Goal: Task Accomplishment & Management: Manage account settings

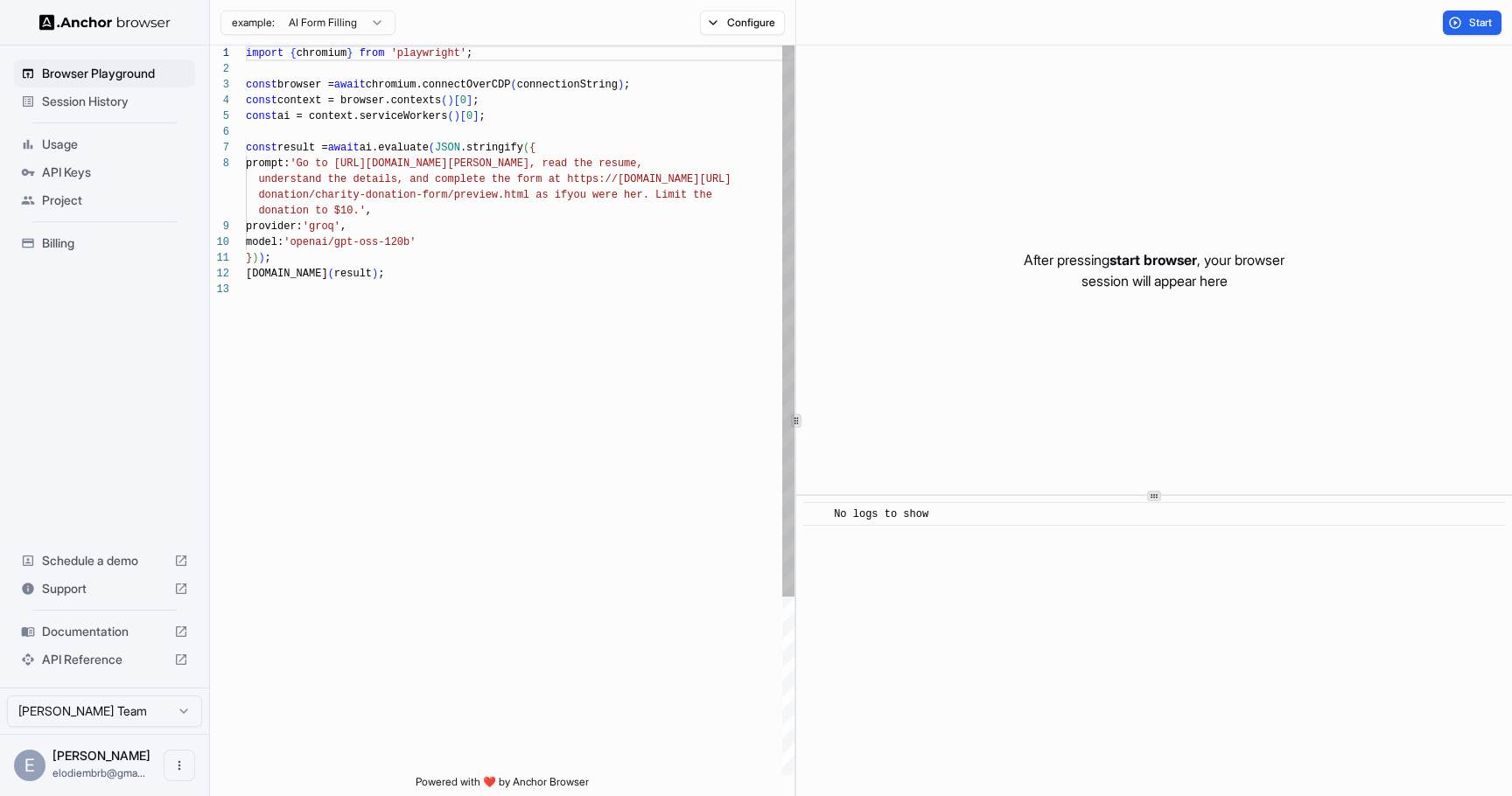
scroll to position [110, 0]
click at [103, 22] on img at bounding box center [105, 22] width 132 height 17
click at [70, 94] on span "Session History" at bounding box center [115, 102] width 147 height 18
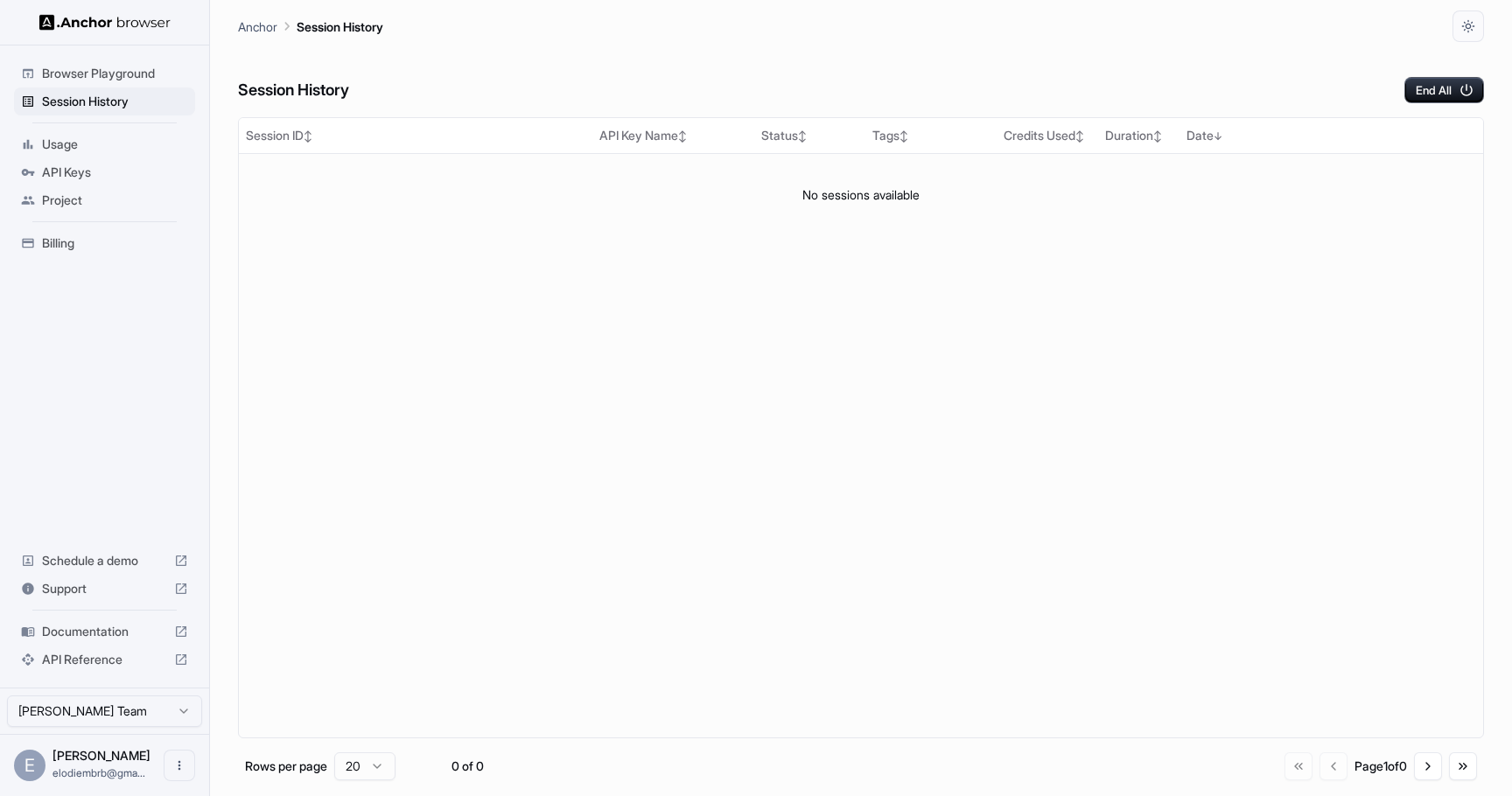
click at [32, 761] on div "E" at bounding box center [30, 765] width 32 height 32
click at [172, 763] on icon "Open menu" at bounding box center [179, 765] width 14 height 14
click at [1474, 19] on div at bounding box center [756, 398] width 1512 height 796
click at [57, 73] on span "Browser Playground" at bounding box center [115, 73] width 147 height 18
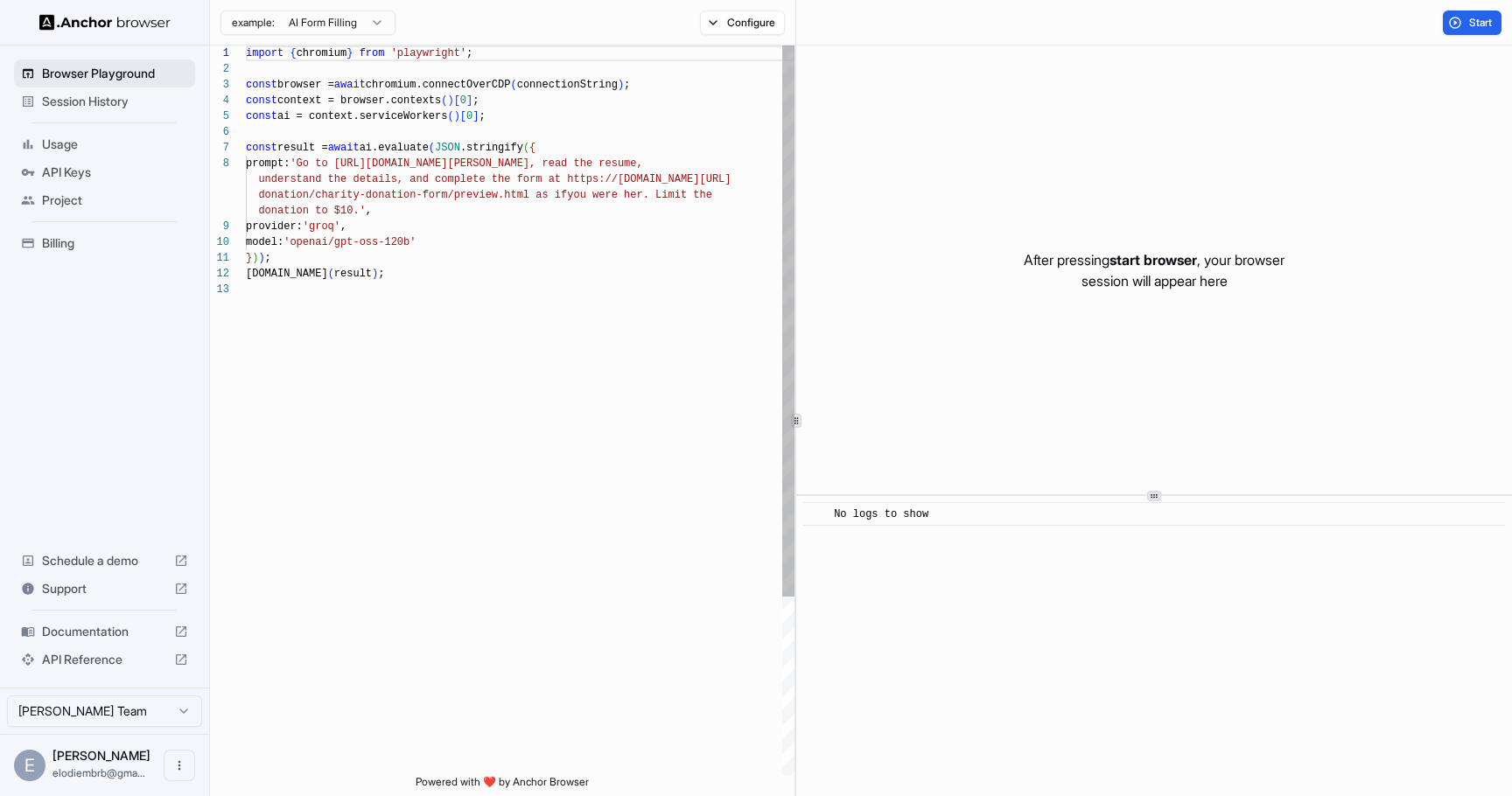
scroll to position [110, 0]
click at [742, 16] on button "Configure" at bounding box center [743, 23] width 85 height 25
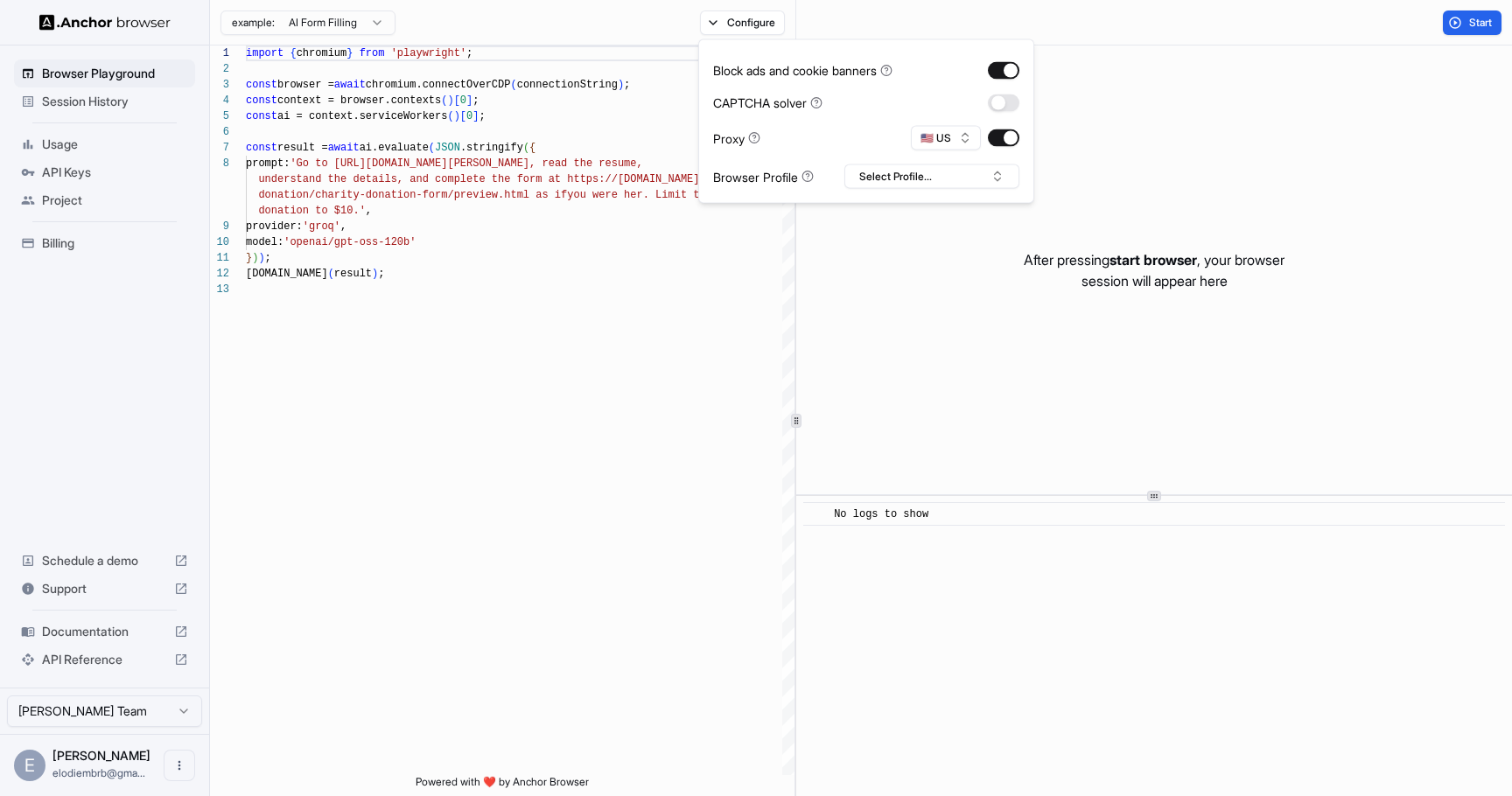
click at [378, 12] on html "Browser Playground Session History Usage API Keys Project Billing Schedule a de…" at bounding box center [756, 398] width 1512 height 796
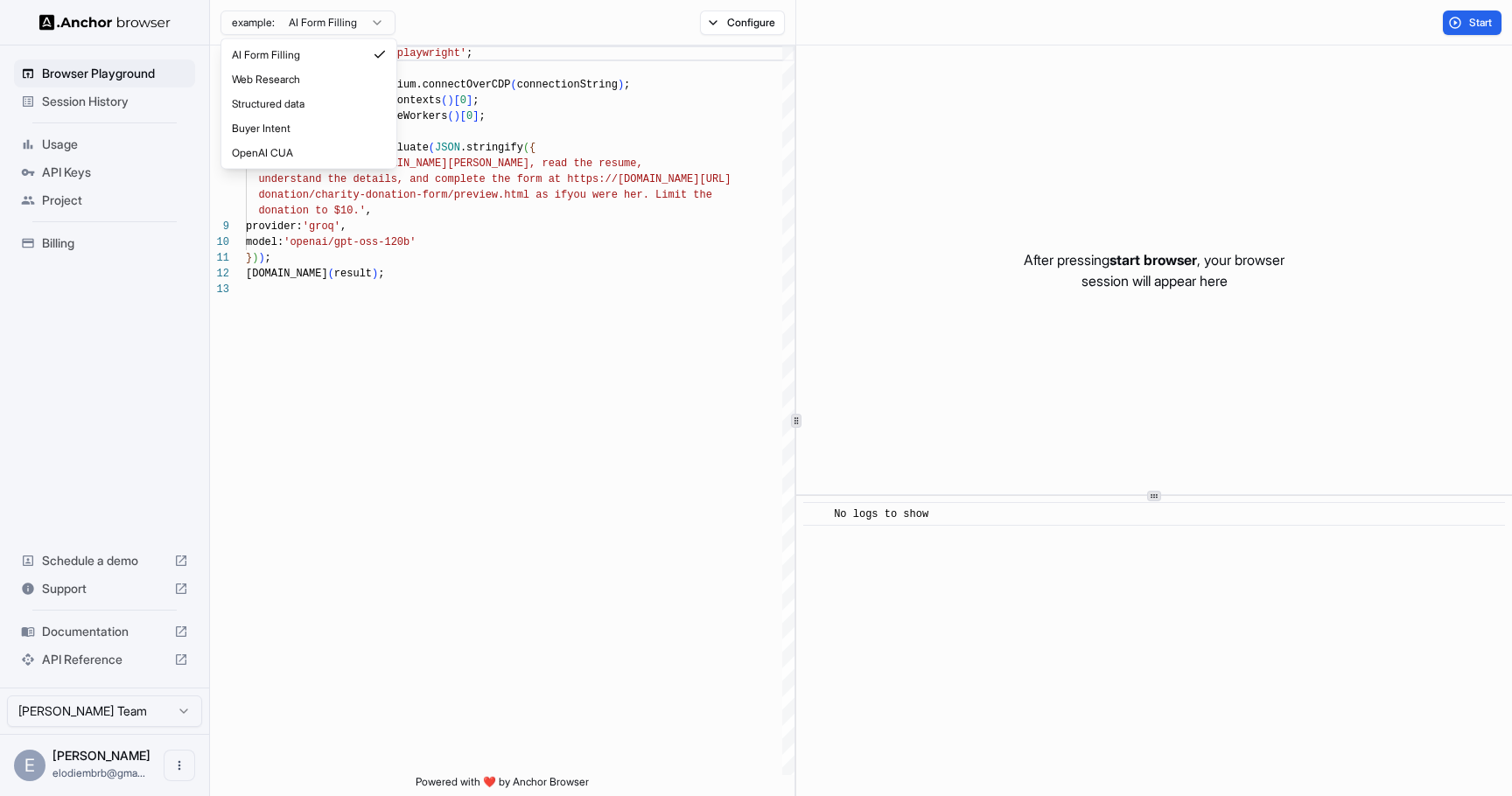
type textarea "**********"
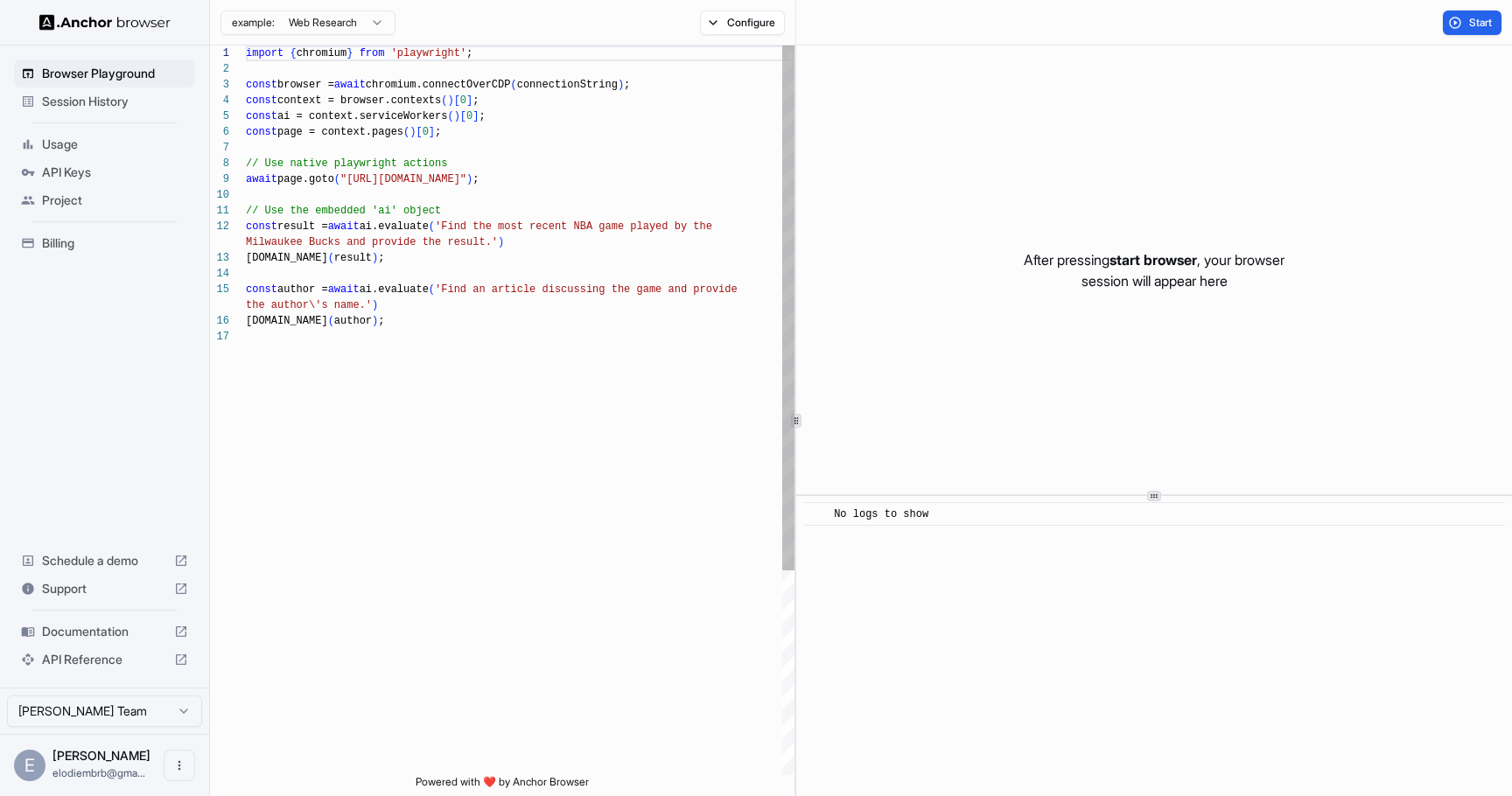
scroll to position [157, 0]
click at [33, 14] on div at bounding box center [104, 22] width 209 height 45
click at [59, 25] on img at bounding box center [105, 22] width 132 height 17
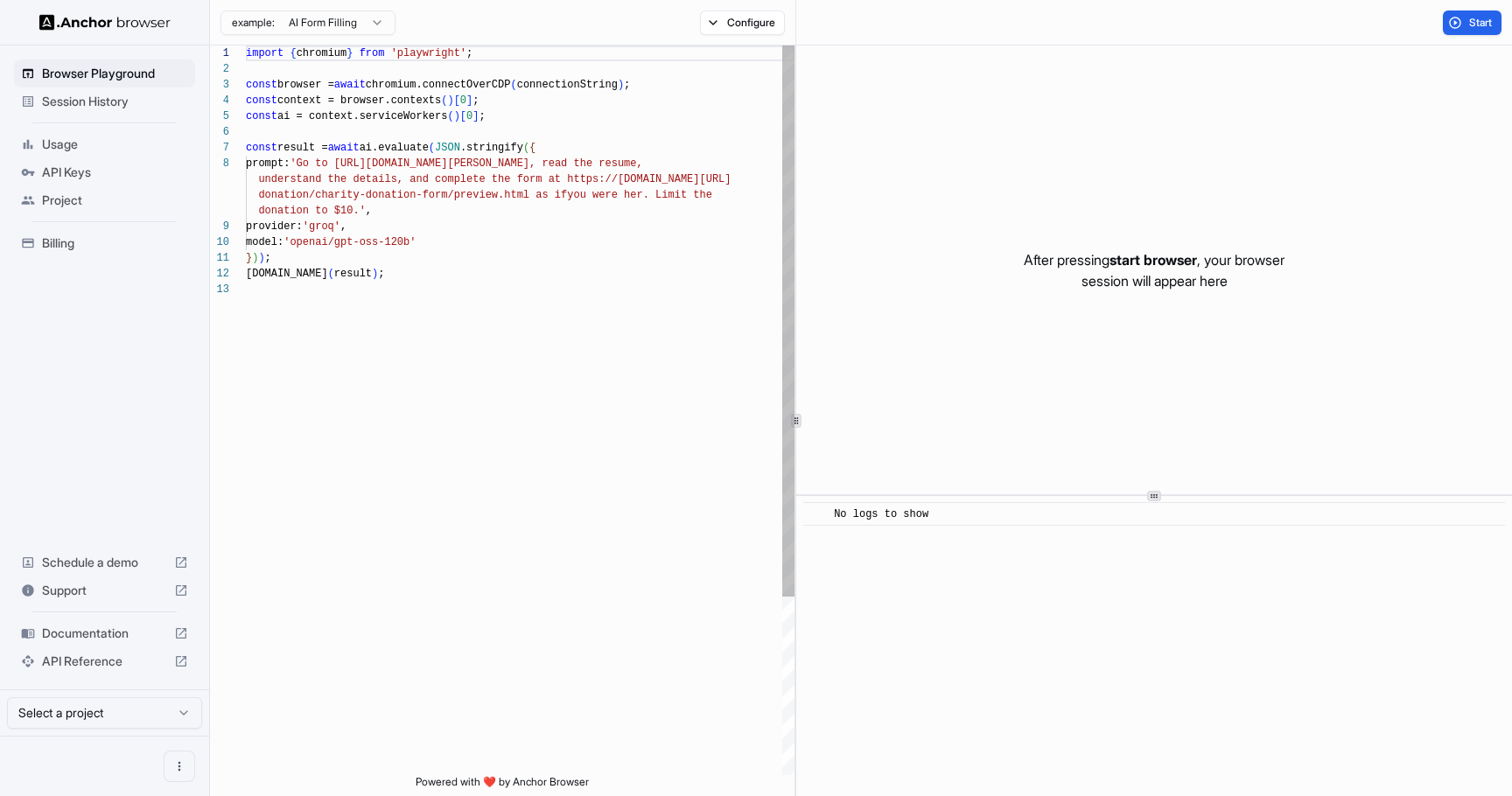
scroll to position [110, 0]
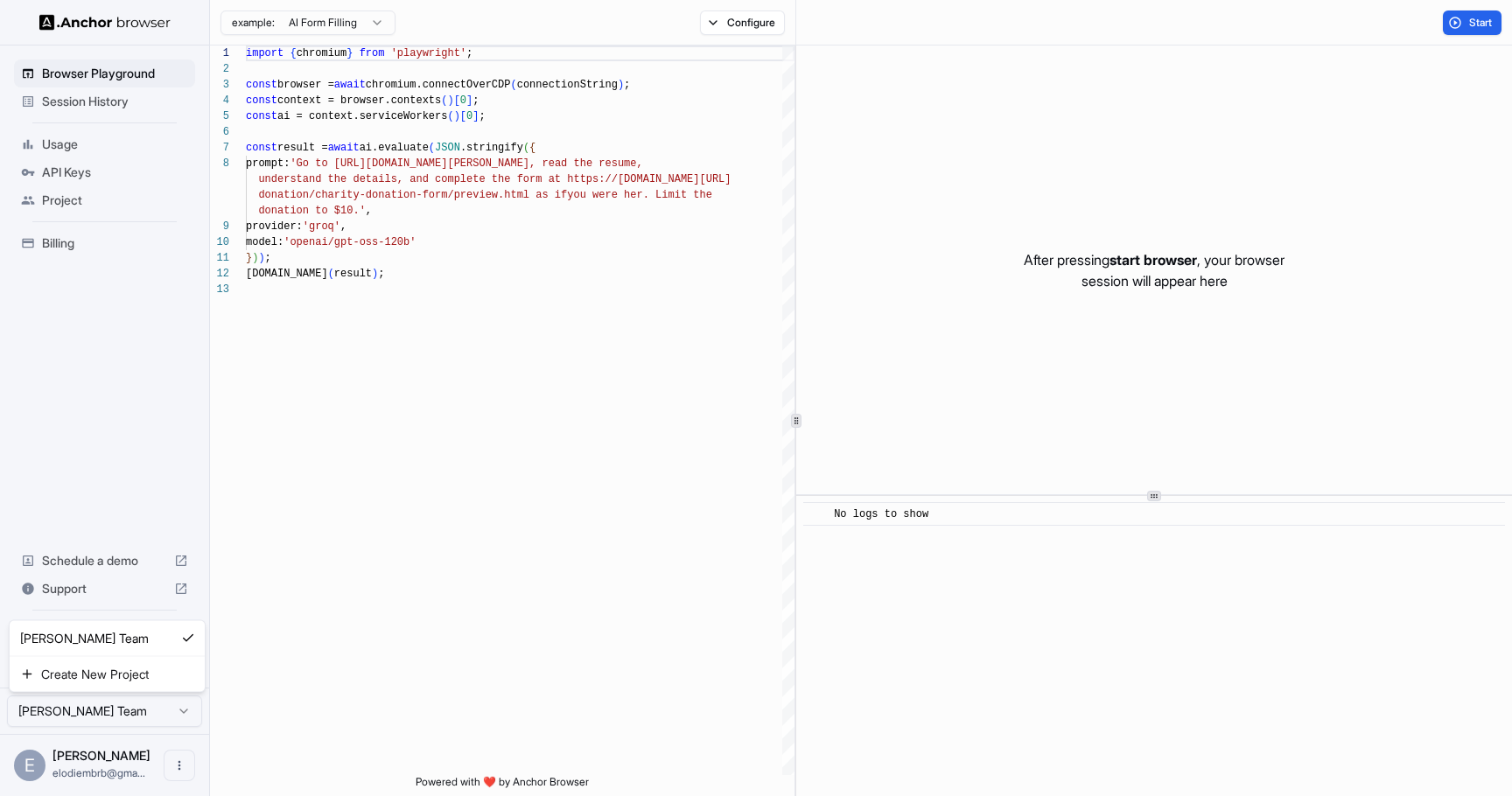
click at [87, 707] on html "Browser Playground Session History Usage API Keys Project Billing Schedule a de…" at bounding box center [756, 398] width 1512 height 796
click at [176, 770] on html "Browser Playground Session History Usage API Keys Project Billing Schedule a de…" at bounding box center [756, 398] width 1512 height 796
click at [176, 770] on icon "Open menu" at bounding box center [179, 765] width 14 height 14
click at [37, 774] on div at bounding box center [756, 398] width 1512 height 796
click at [31, 764] on div "E" at bounding box center [30, 765] width 32 height 32
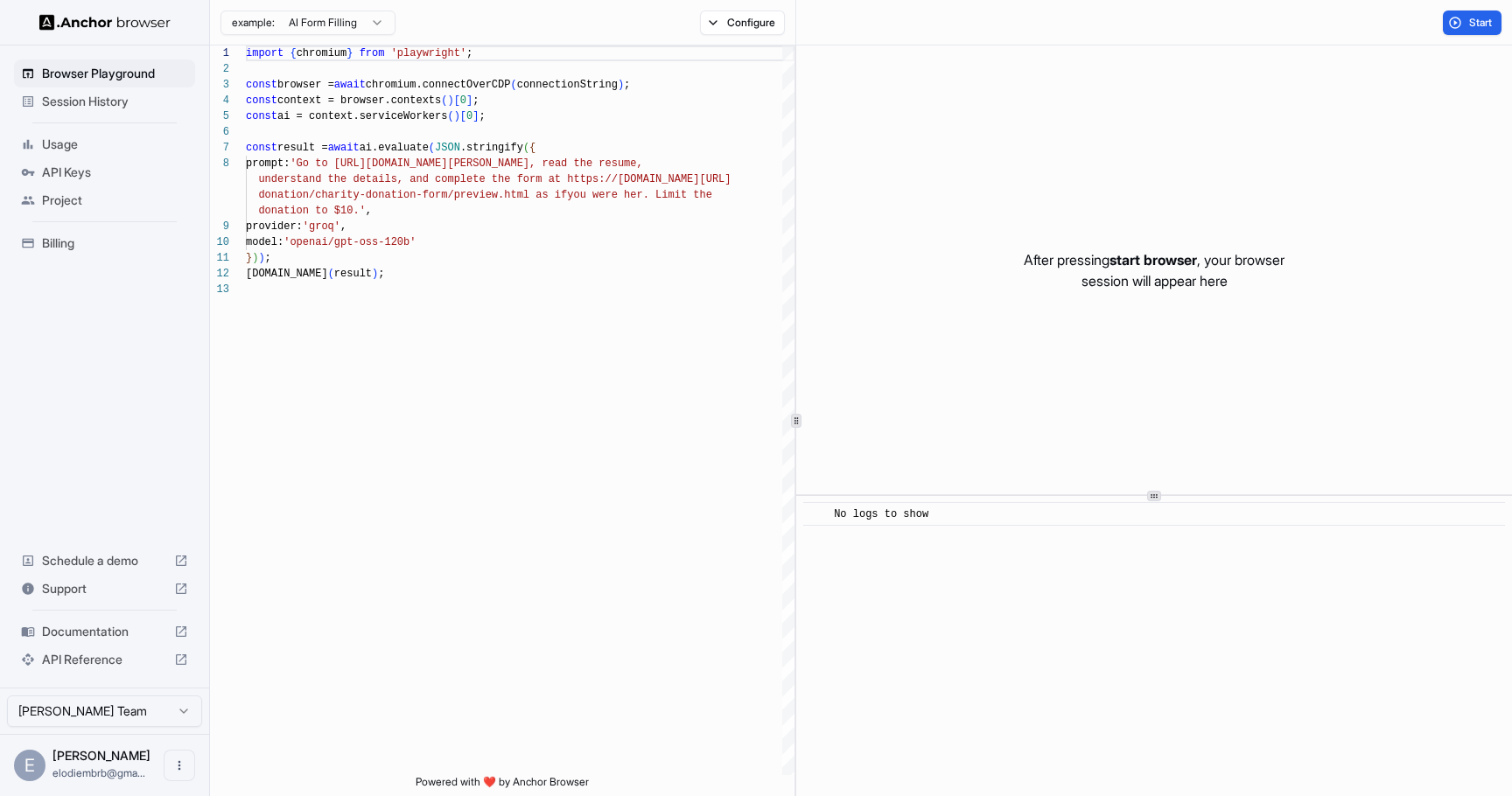
click at [122, 713] on html "Browser Playground Session History Usage API Keys Project Billing Schedule a de…" at bounding box center [756, 398] width 1512 height 796
click at [70, 141] on html "Browser Playground Session History Usage API Keys Project Billing Schedule a de…" at bounding box center [756, 398] width 1512 height 796
click at [70, 141] on span "Usage" at bounding box center [115, 145] width 147 height 18
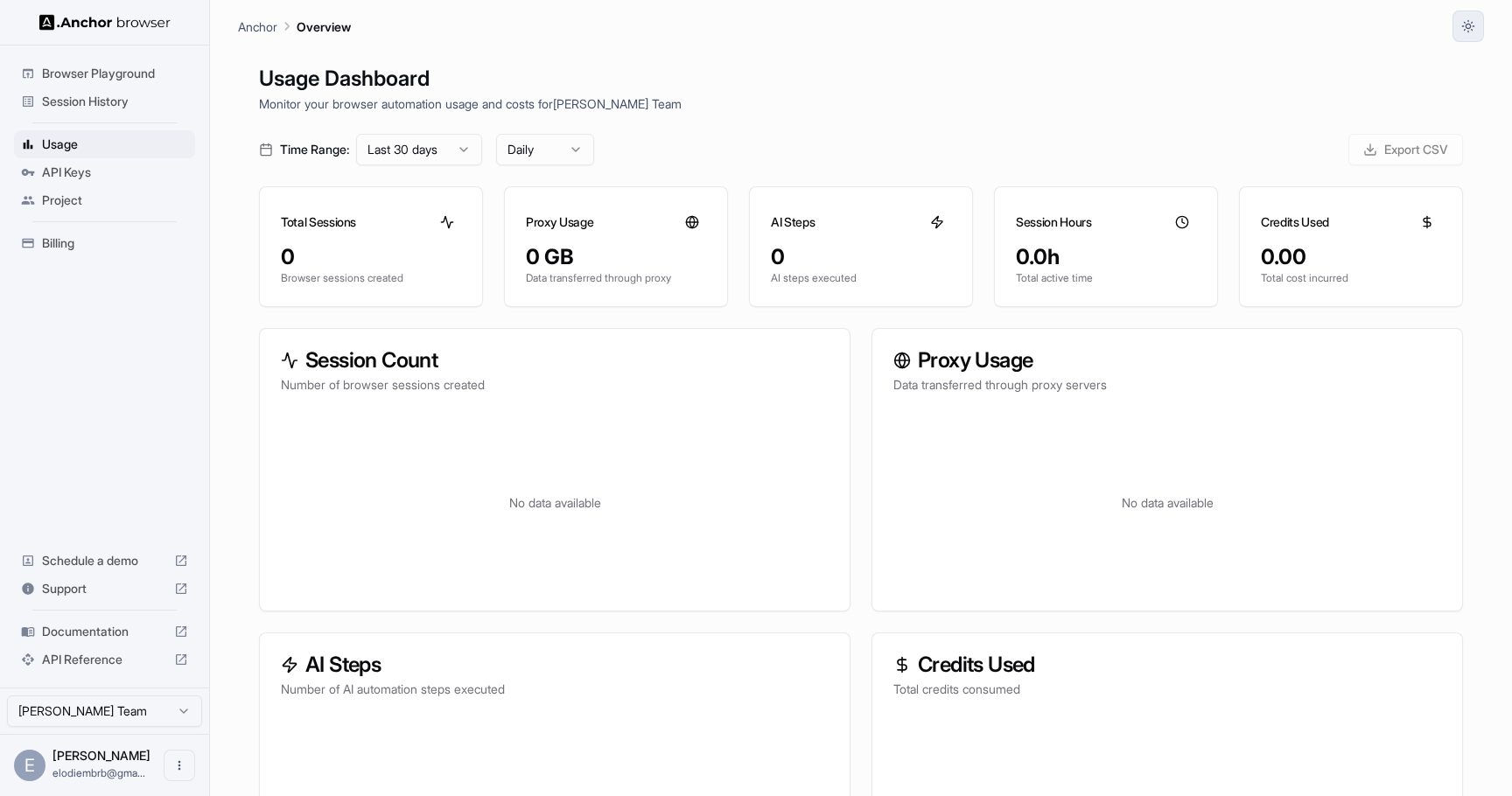
click at [1463, 35] on button "button" at bounding box center [1468, 27] width 32 height 32
click at [89, 200] on div at bounding box center [756, 398] width 1512 height 796
click at [27, 772] on div "E" at bounding box center [30, 765] width 32 height 32
click at [113, 763] on div "Elodie Barbier elodiembrb@gma..." at bounding box center [101, 765] width 98 height 34
click at [184, 766] on icon "Open menu" at bounding box center [179, 765] width 14 height 14
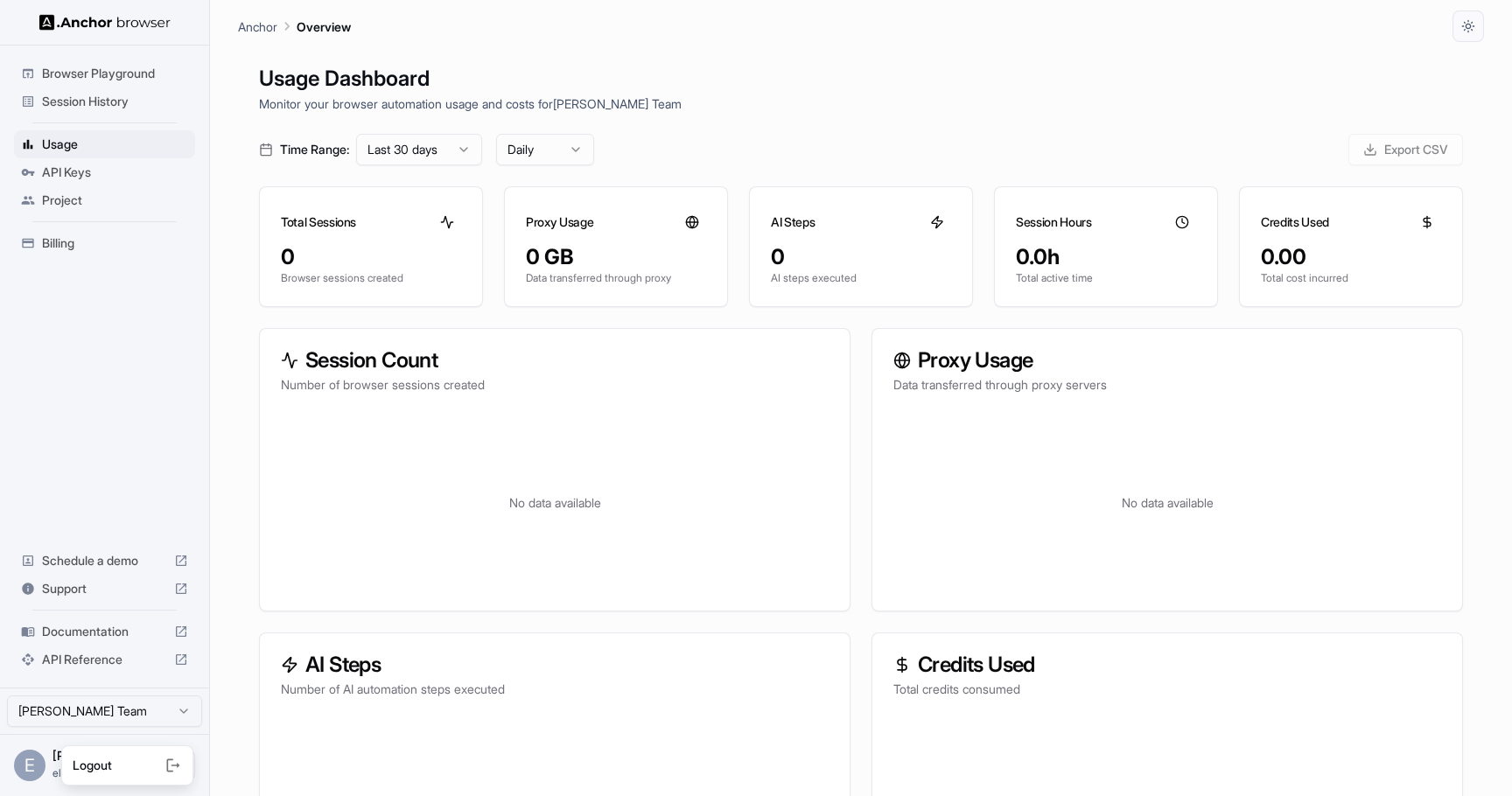
click at [129, 766] on div at bounding box center [147, 765] width 70 height 18
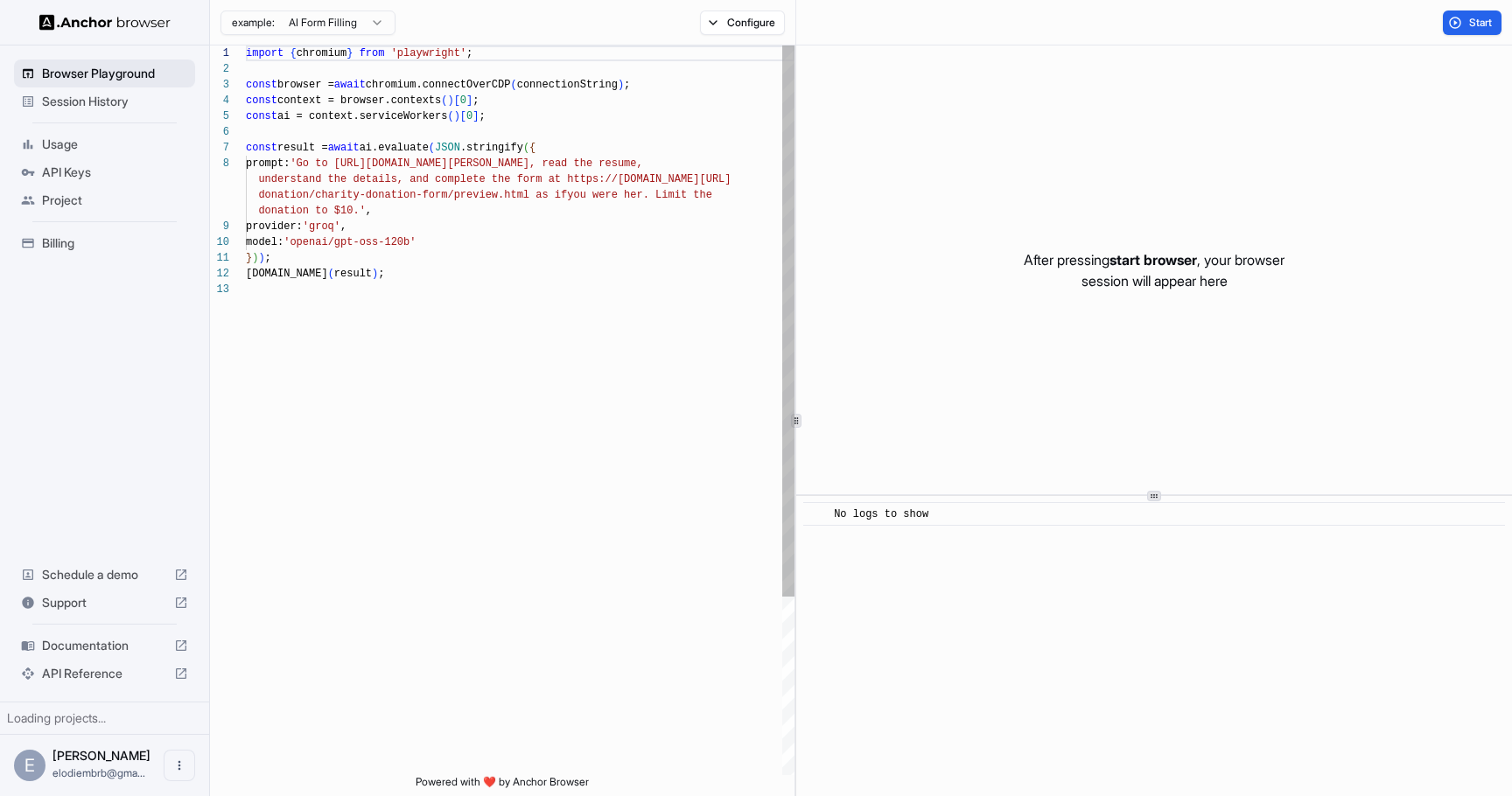
scroll to position [110, 0]
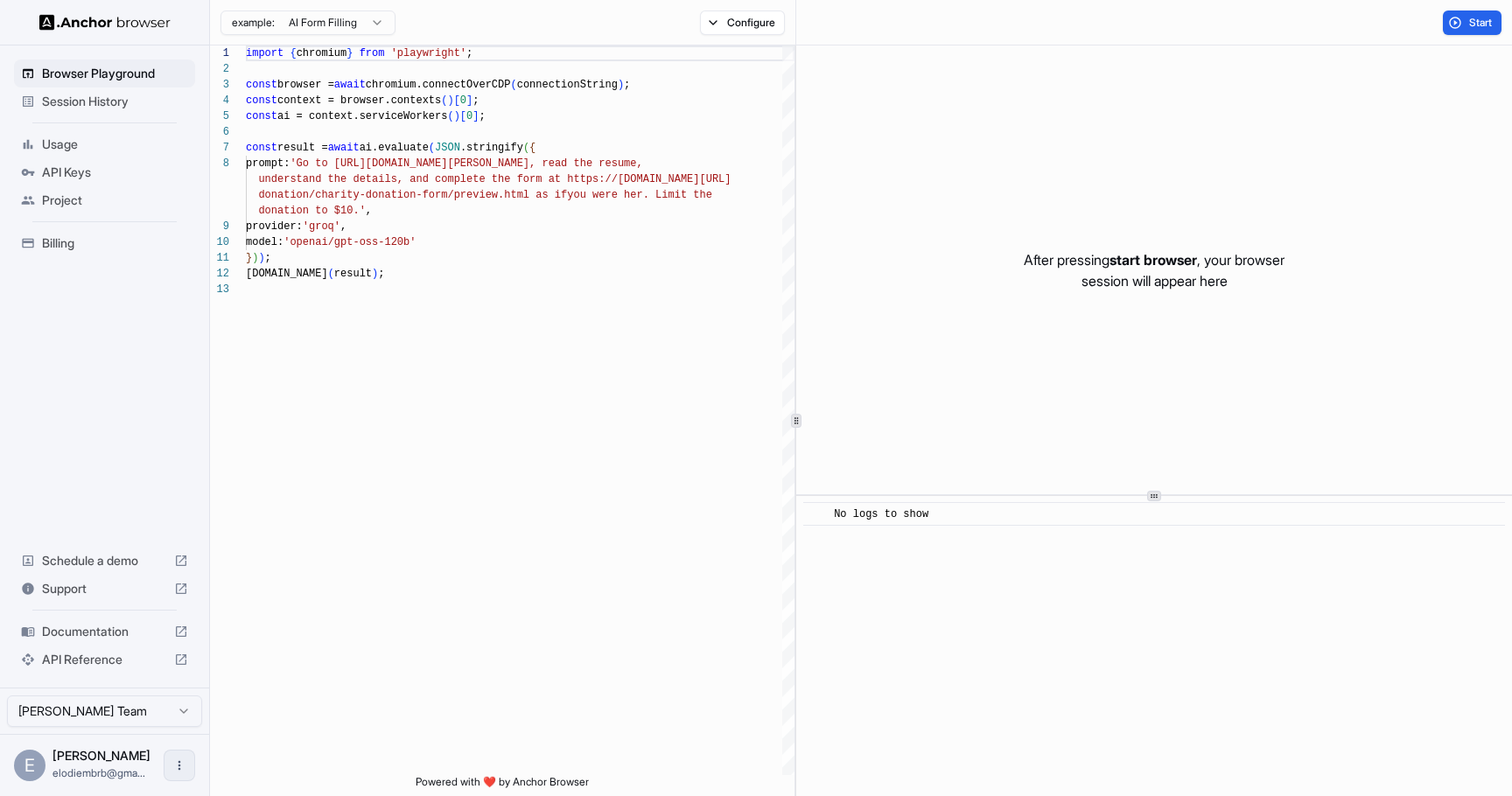
click at [182, 755] on button "Open menu" at bounding box center [179, 765] width 32 height 32
click at [101, 763] on span "Logout" at bounding box center [92, 765] width 40 height 18
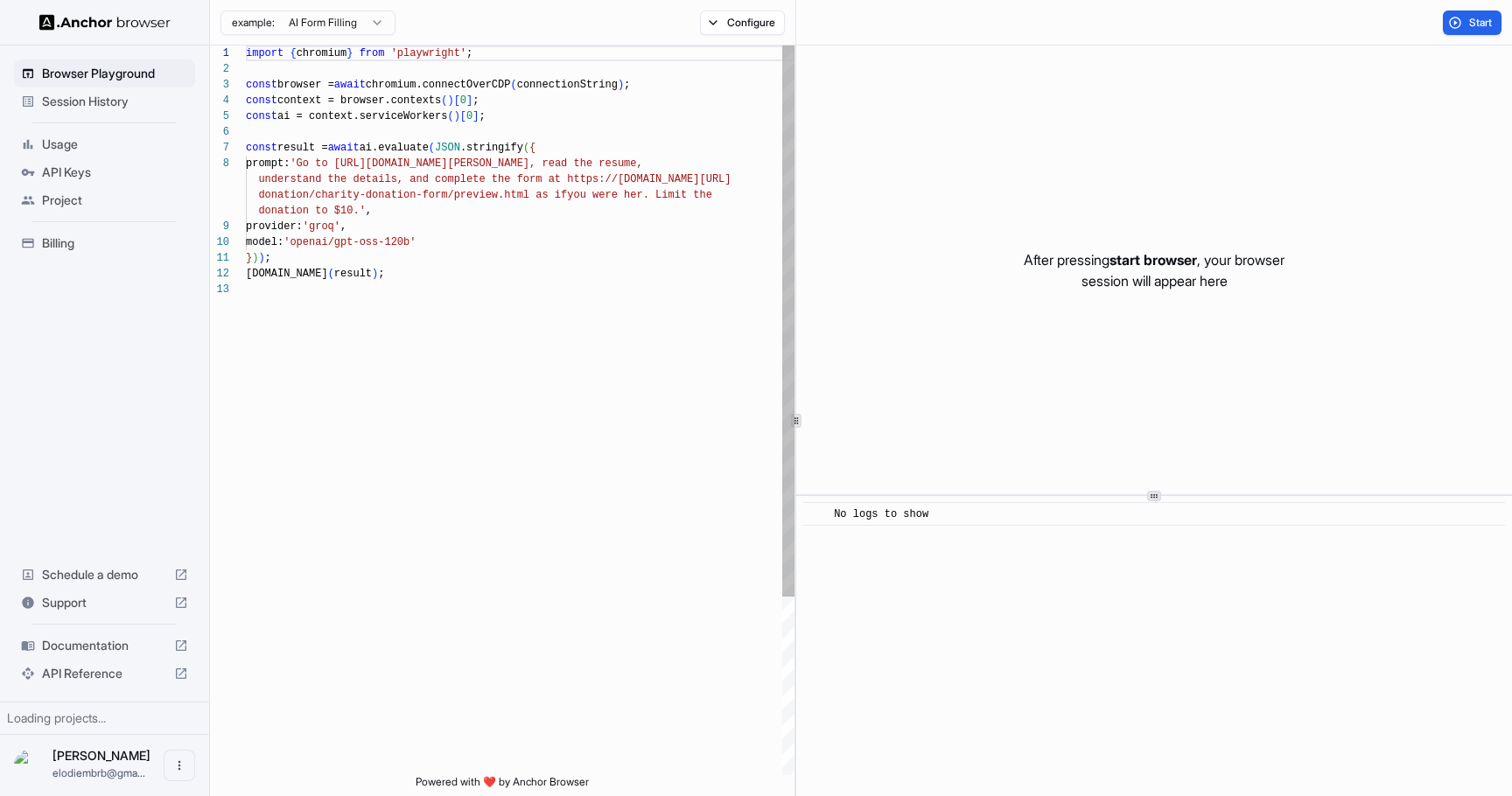
scroll to position [110, 0]
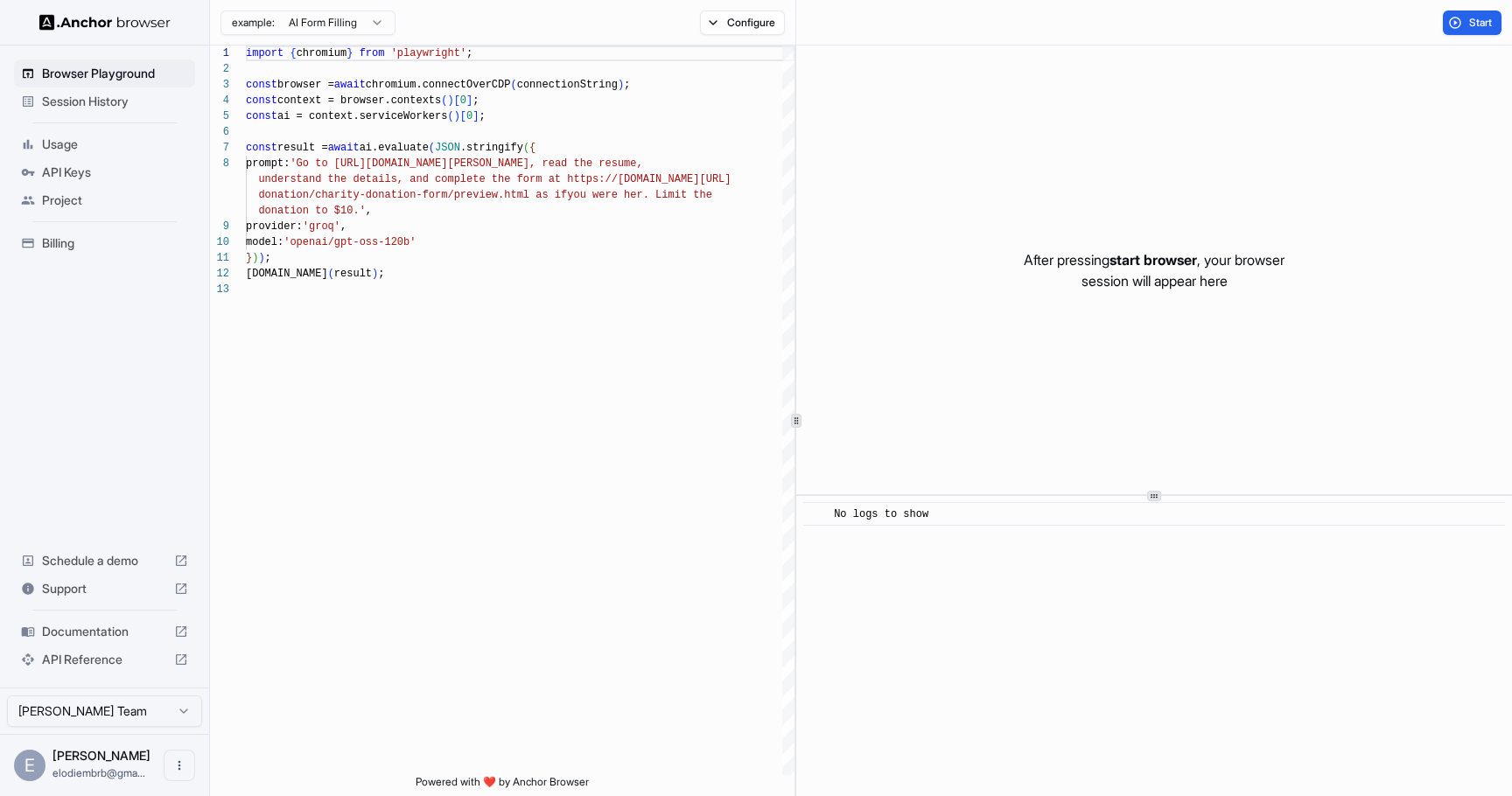
click at [52, 19] on img at bounding box center [105, 22] width 132 height 17
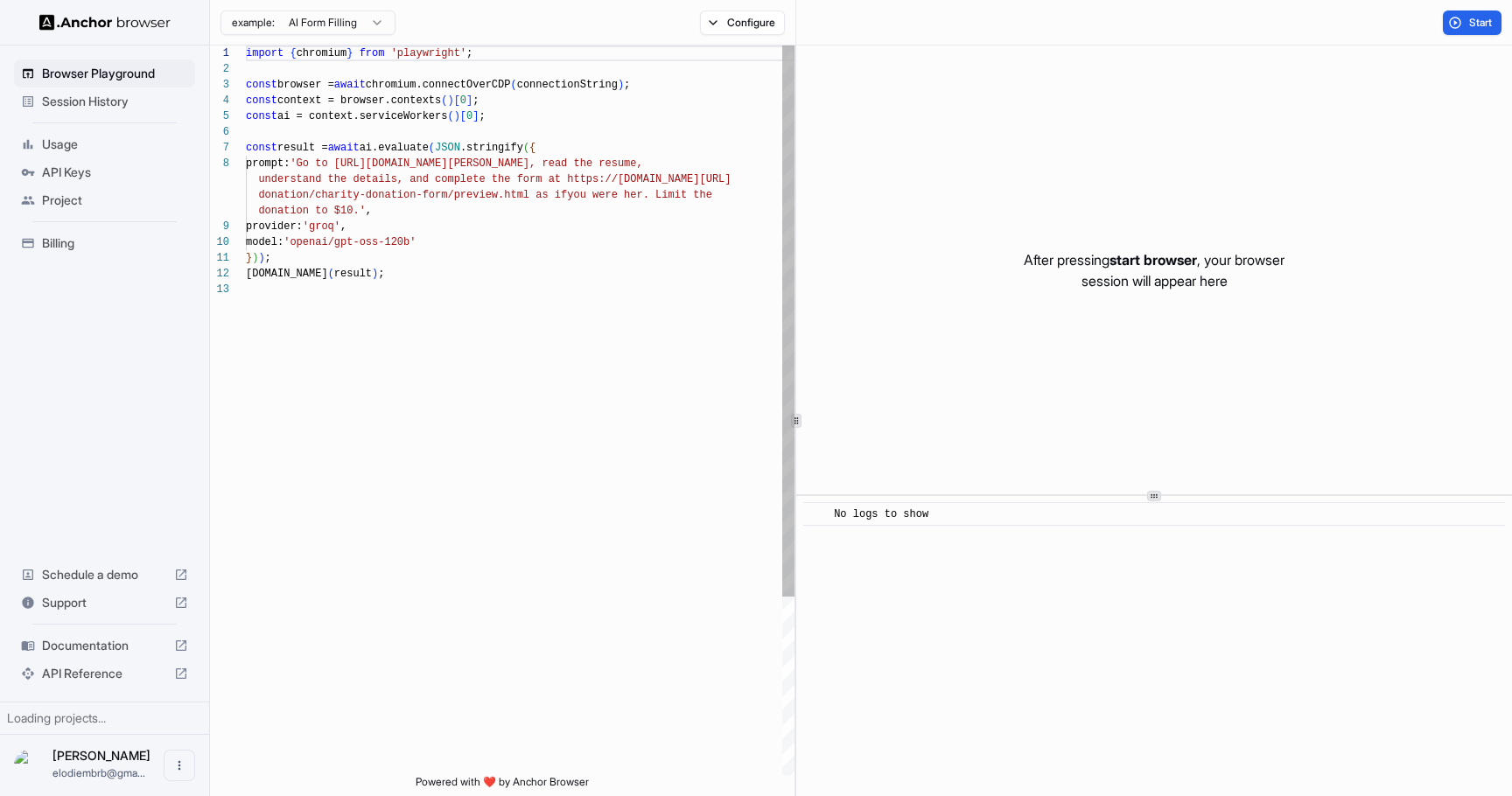
scroll to position [110, 0]
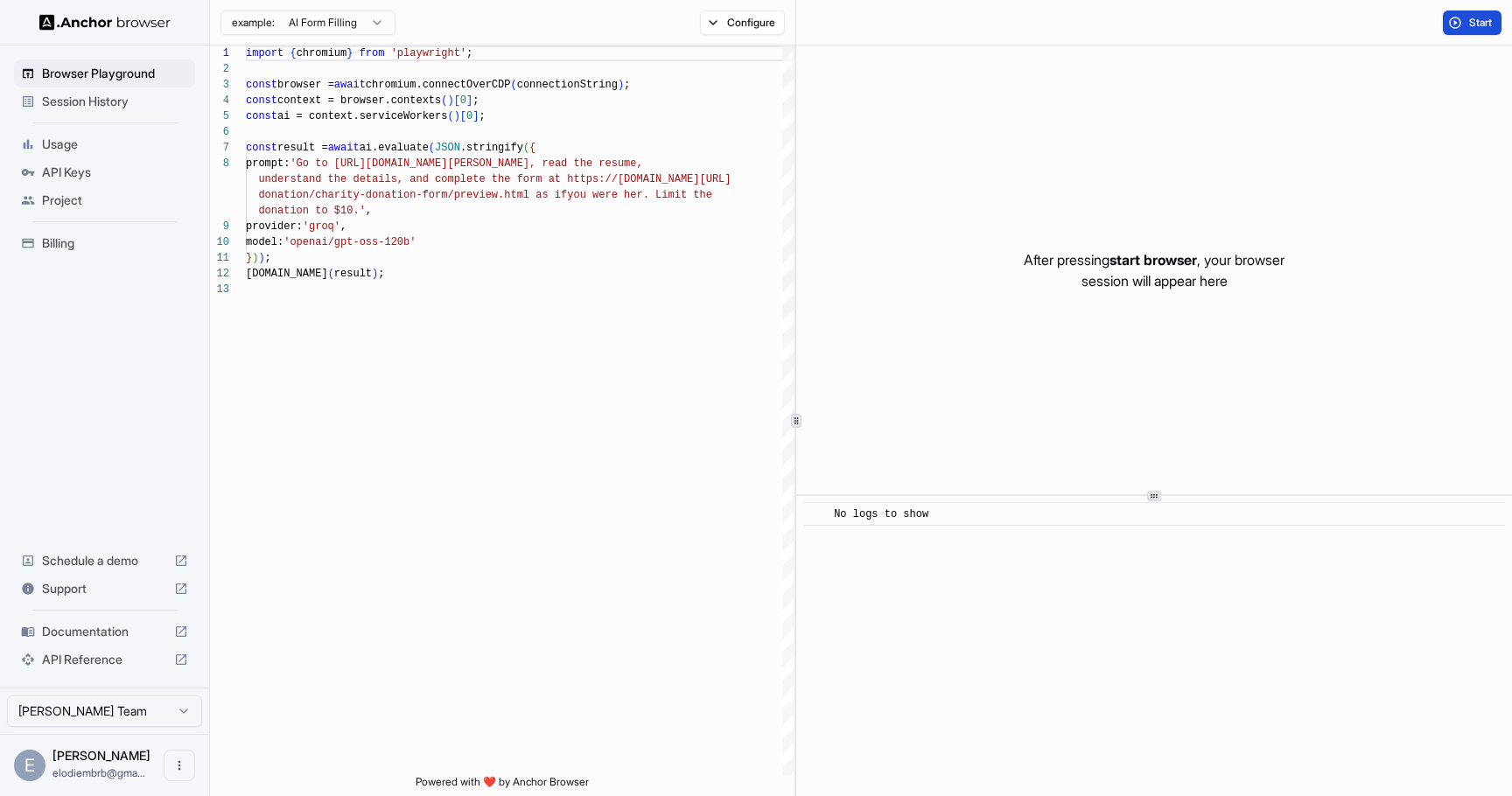
click at [1462, 26] on button "Start" at bounding box center [1471, 23] width 58 height 25
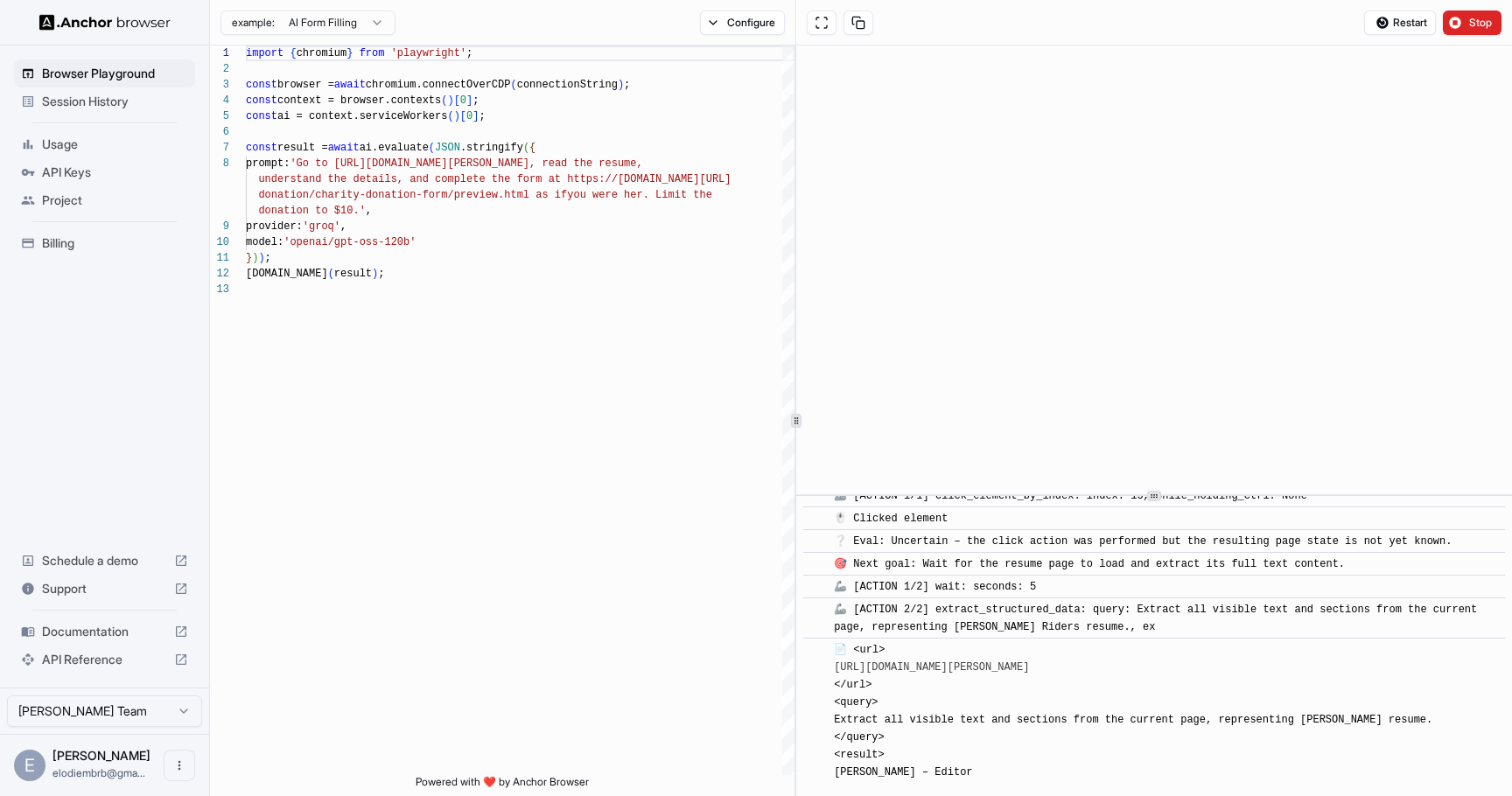
scroll to position [1004, 0]
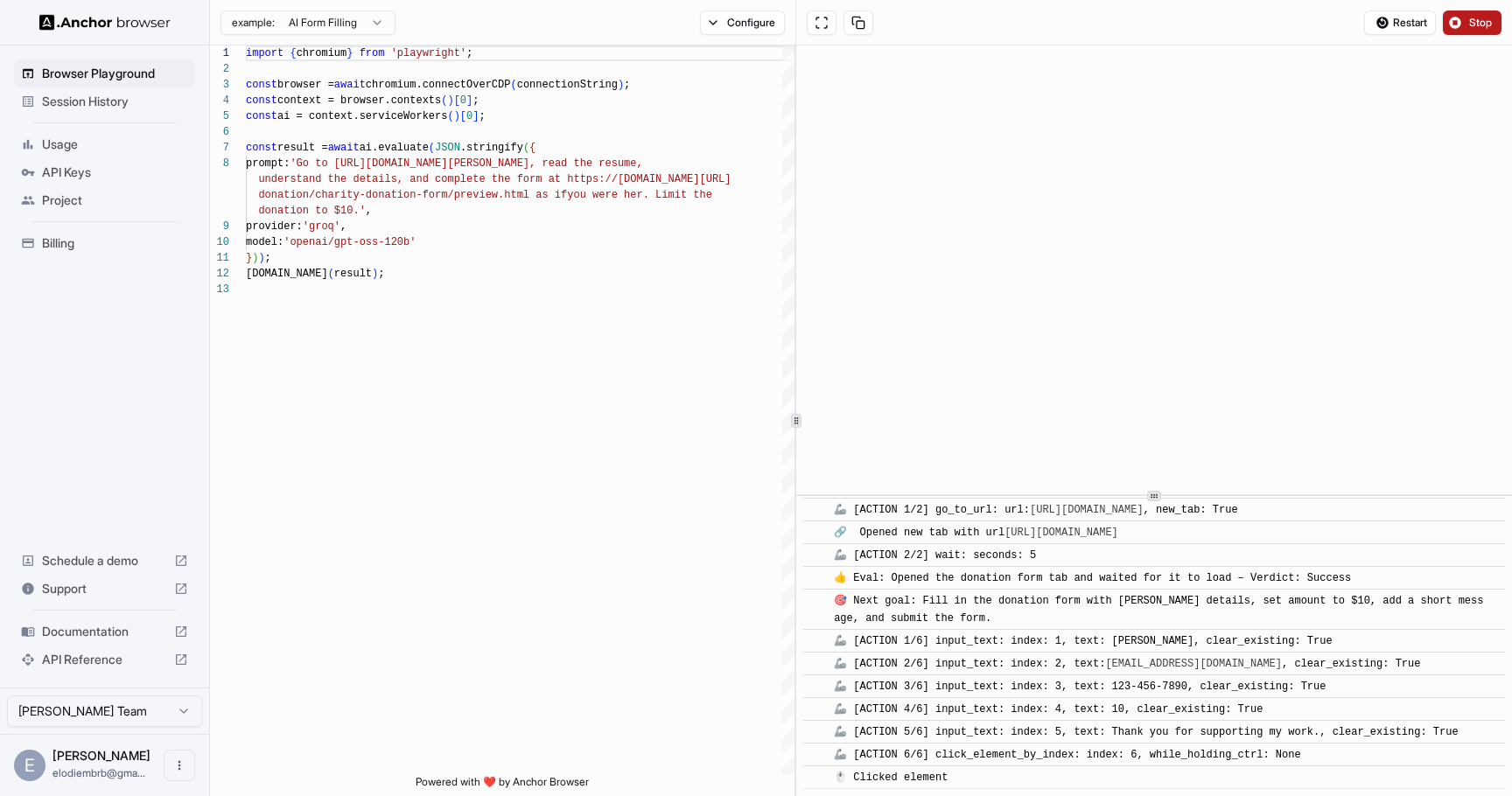
click at [1477, 11] on button "Stop" at bounding box center [1471, 23] width 58 height 25
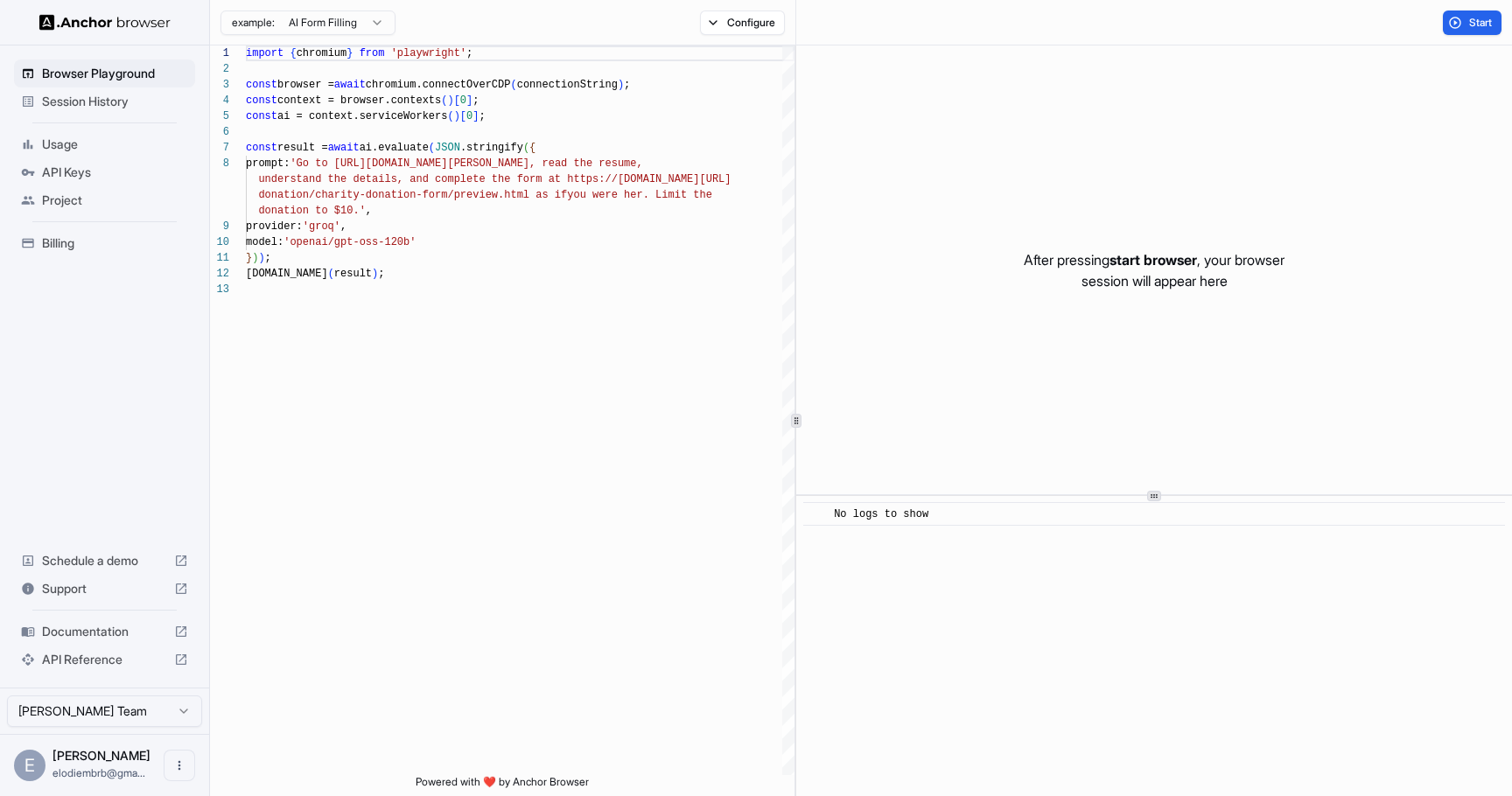
click at [49, 711] on html "Browser Playground Session History Usage API Keys Project Billing Schedule a de…" at bounding box center [756, 398] width 1512 height 796
click at [77, 195] on html "Browser Playground Session History Usage API Keys Project Billing Schedule a de…" at bounding box center [756, 398] width 1512 height 796
click at [77, 195] on span "Project" at bounding box center [115, 201] width 147 height 18
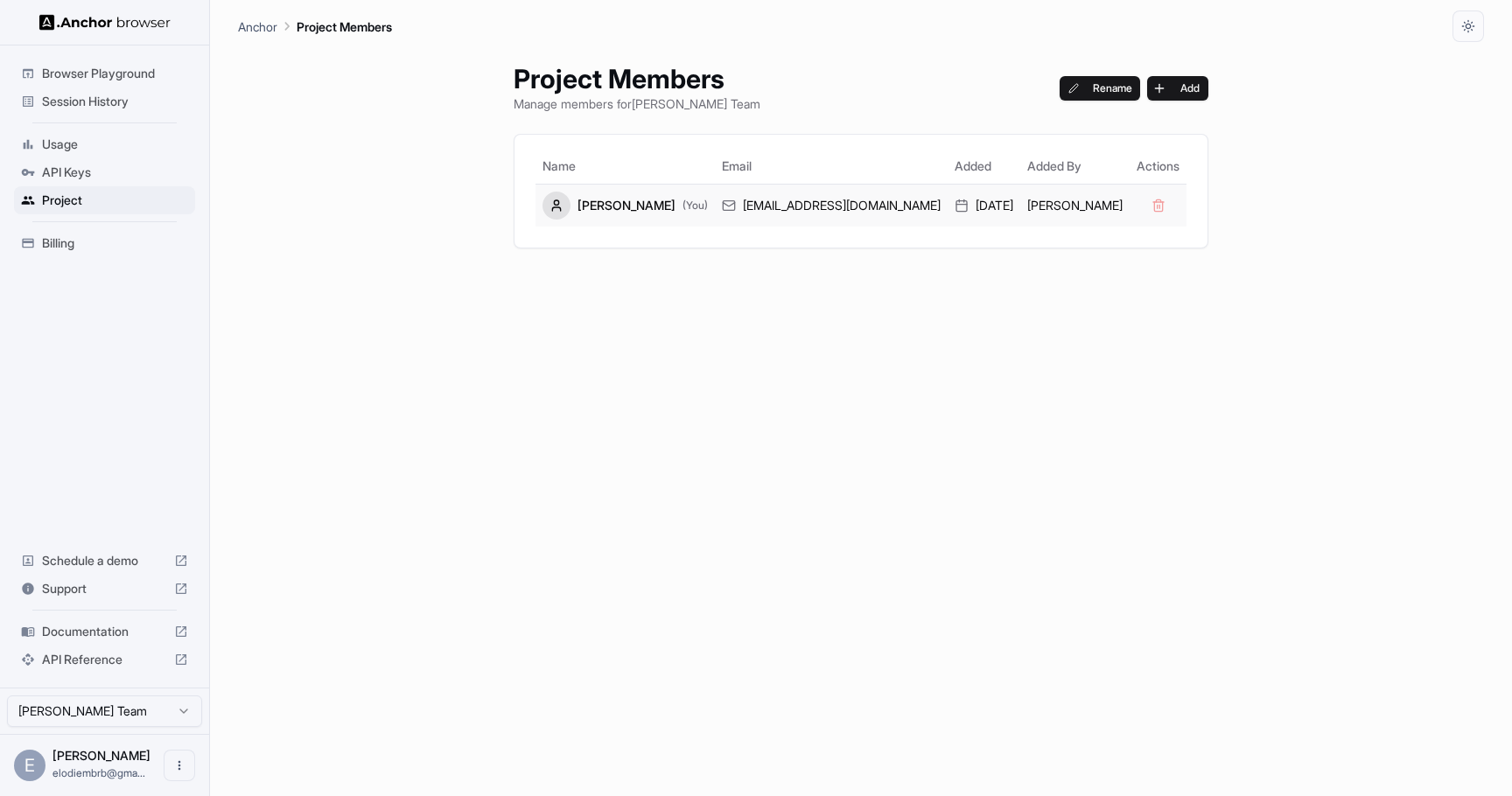
click at [1130, 212] on td at bounding box center [1158, 205] width 56 height 43
click at [1130, 206] on td at bounding box center [1158, 205] width 56 height 43
click at [757, 209] on div "[EMAIL_ADDRESS][DOMAIN_NAME]" at bounding box center [831, 206] width 219 height 18
click at [701, 207] on span "(You)" at bounding box center [695, 206] width 26 height 14
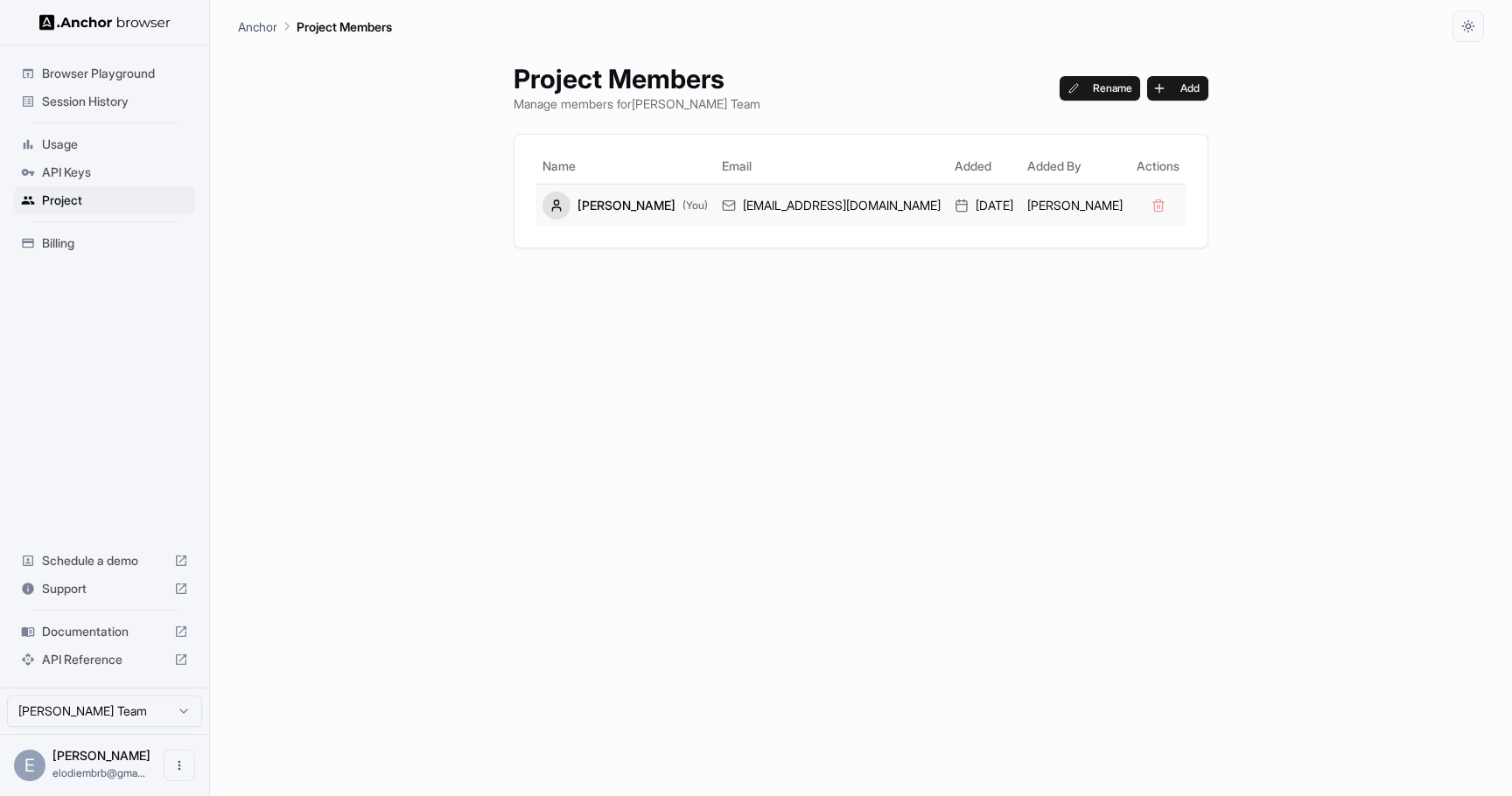
click at [570, 206] on div at bounding box center [556, 206] width 28 height 28
click at [1069, 340] on div "Project Members Manage members for Elodie Barbier Team Rename Add Name Email Ad…" at bounding box center [860, 419] width 737 height 754
click at [1130, 202] on td at bounding box center [1158, 205] width 56 height 43
click at [1130, 200] on td at bounding box center [1158, 205] width 56 height 43
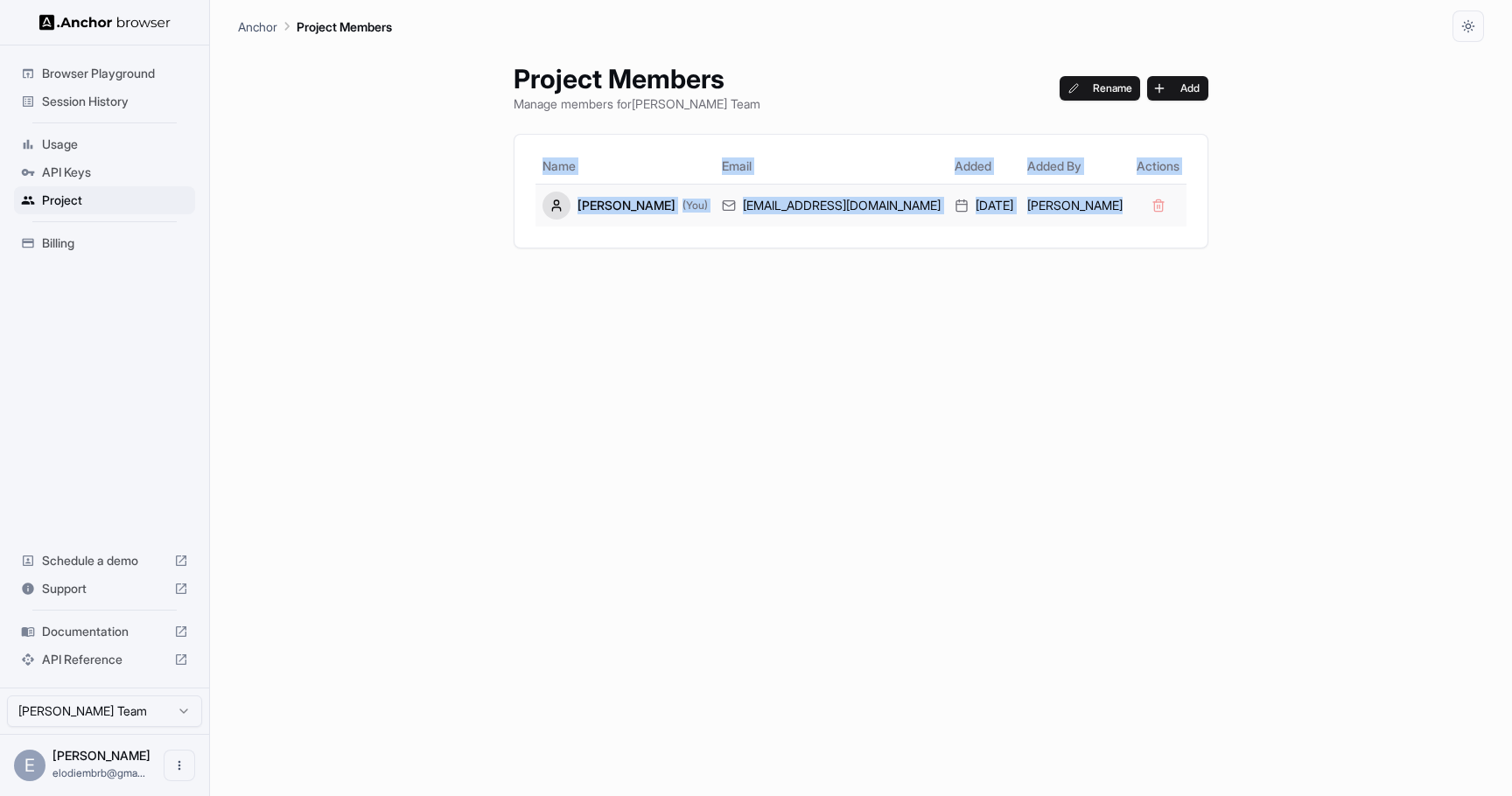
click at [1130, 200] on td at bounding box center [1158, 205] width 56 height 43
click at [1019, 266] on div "Project Members Manage members for Elodie Barbier Team Rename Add Name Email Ad…" at bounding box center [860, 419] width 737 height 754
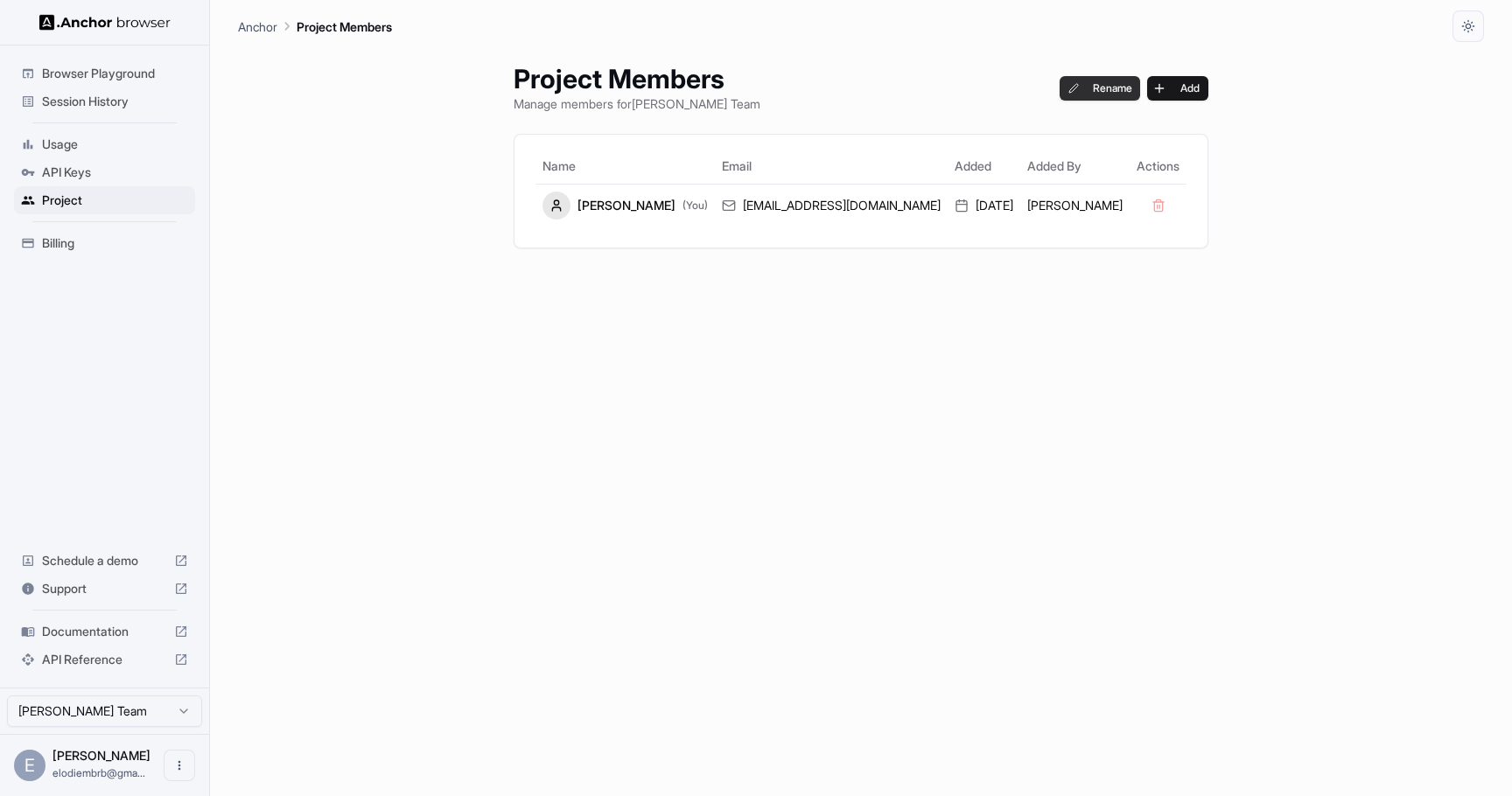
click at [1064, 83] on button "Rename" at bounding box center [1100, 88] width 81 height 25
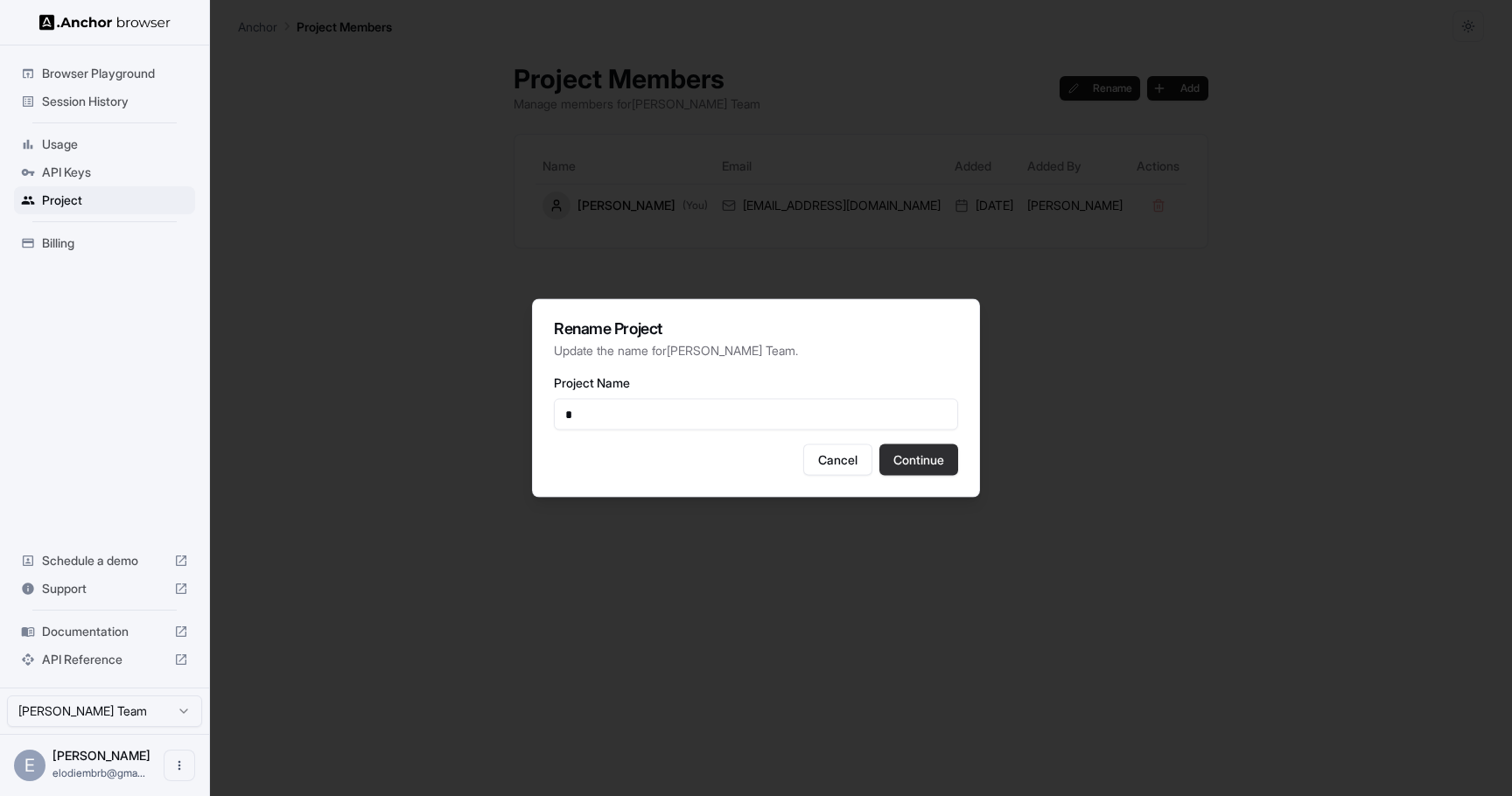
type input "*"
click at [917, 462] on button "Continue" at bounding box center [919, 460] width 79 height 32
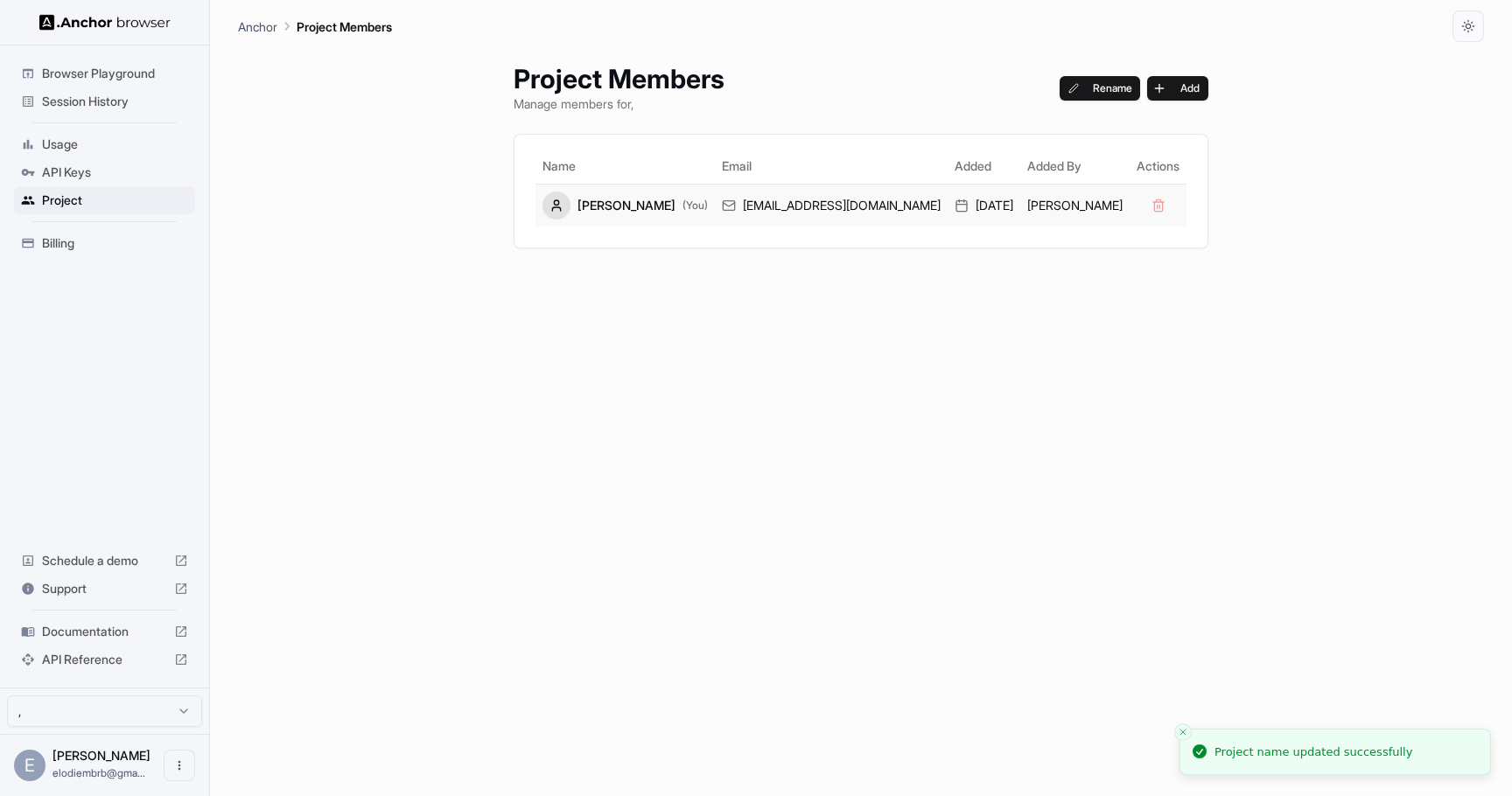
click at [834, 198] on div "[EMAIL_ADDRESS][DOMAIN_NAME]" at bounding box center [831, 206] width 219 height 18
click at [1130, 202] on td at bounding box center [1158, 205] width 56 height 43
click at [1130, 206] on td at bounding box center [1158, 205] width 56 height 43
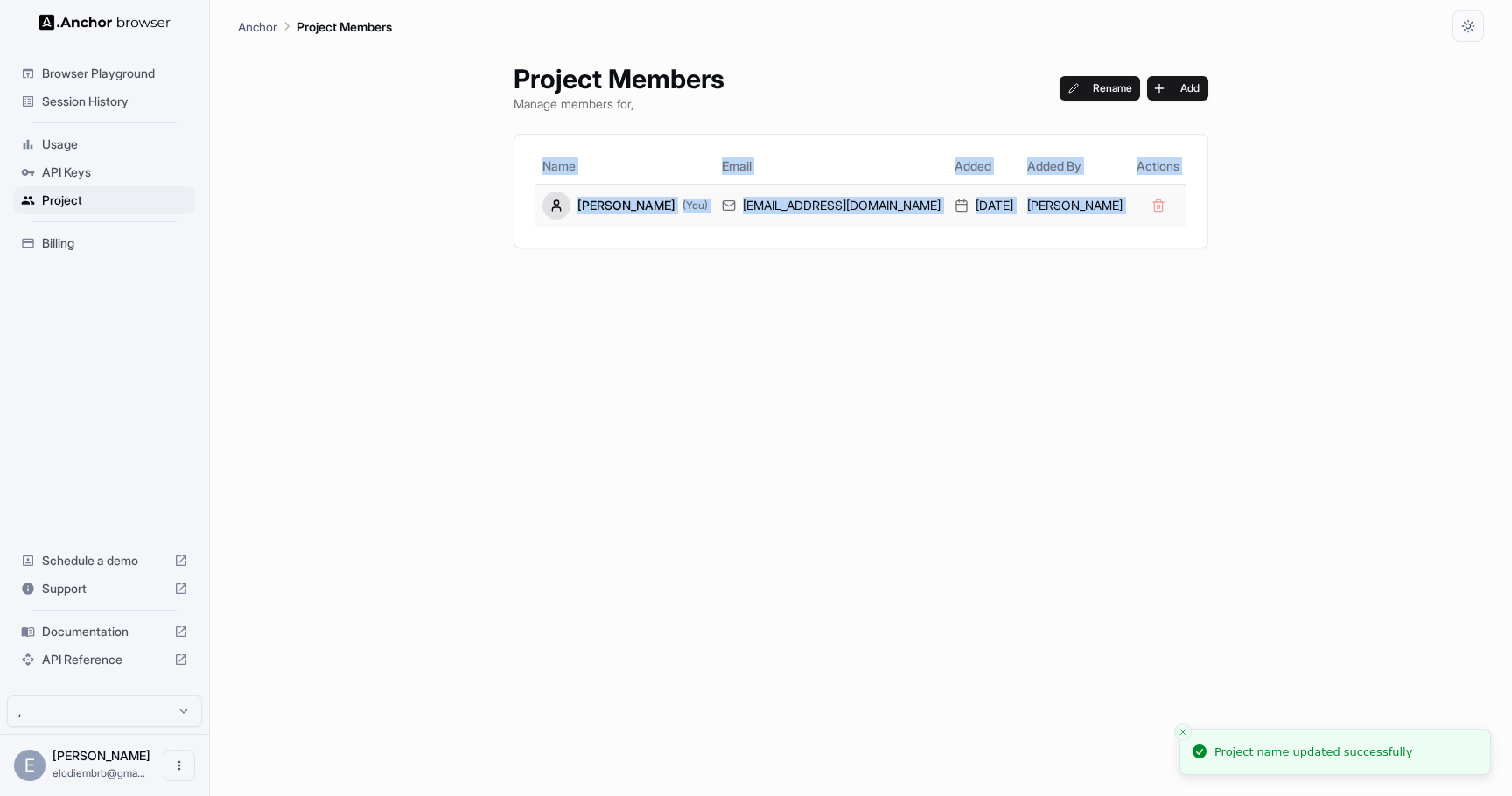
click at [1130, 206] on td at bounding box center [1158, 205] width 56 height 43
click at [969, 305] on div "Project Members Manage members for , Rename Add Name Email Added Added By Actio…" at bounding box center [860, 419] width 737 height 754
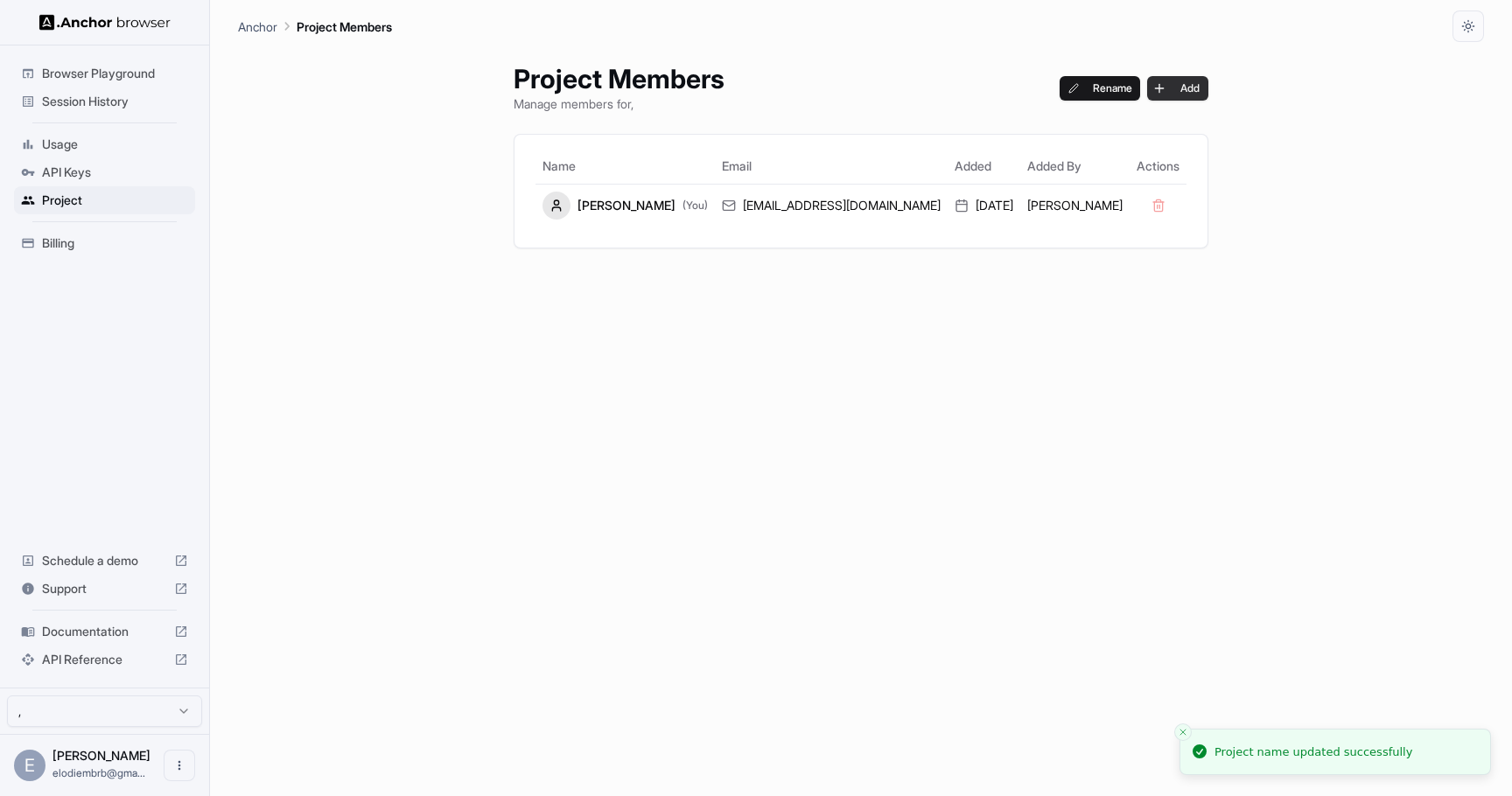
click at [1151, 87] on button "Add" at bounding box center [1177, 88] width 61 height 25
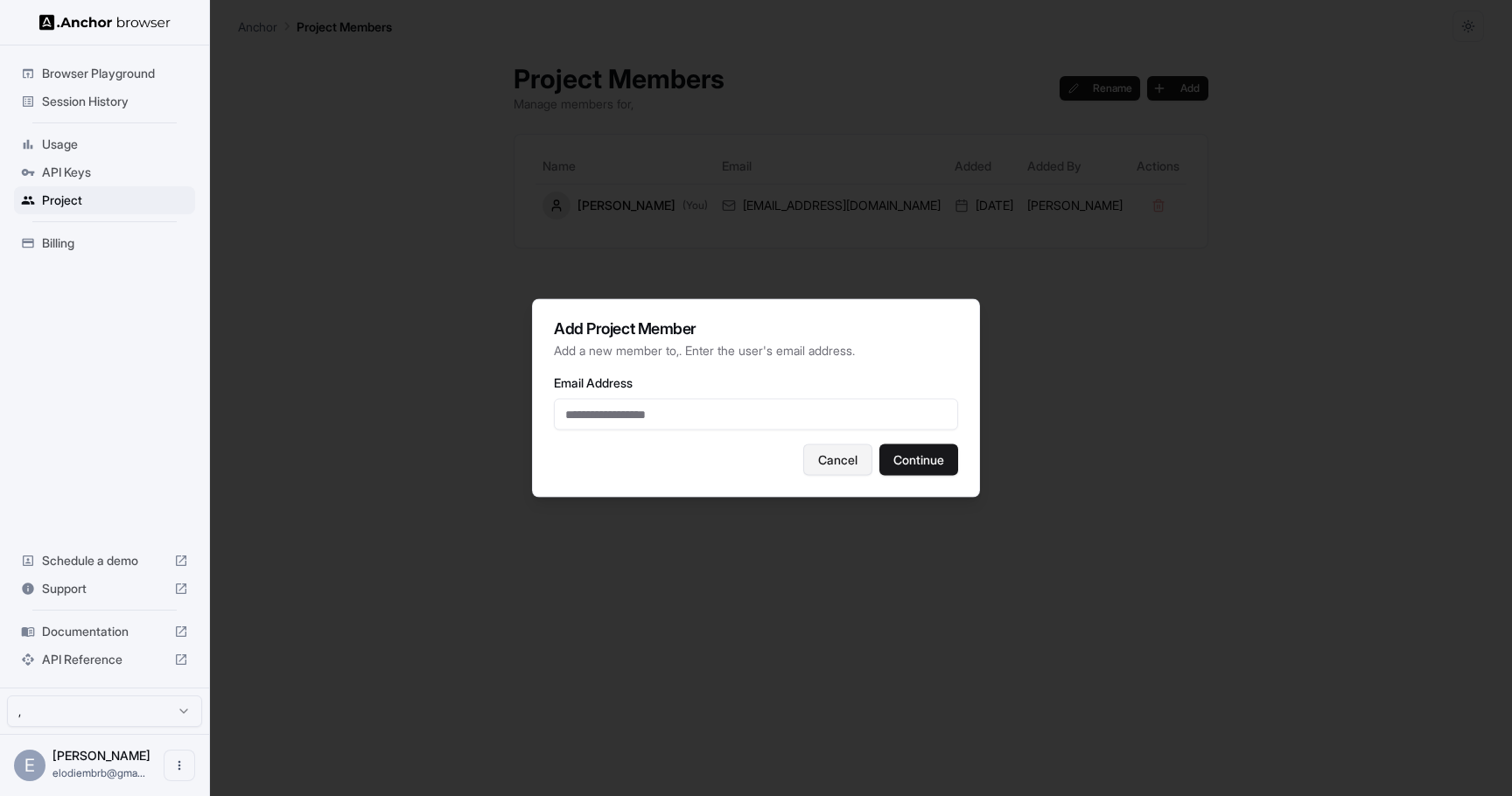
click at [825, 452] on button "Cancel" at bounding box center [838, 460] width 69 height 32
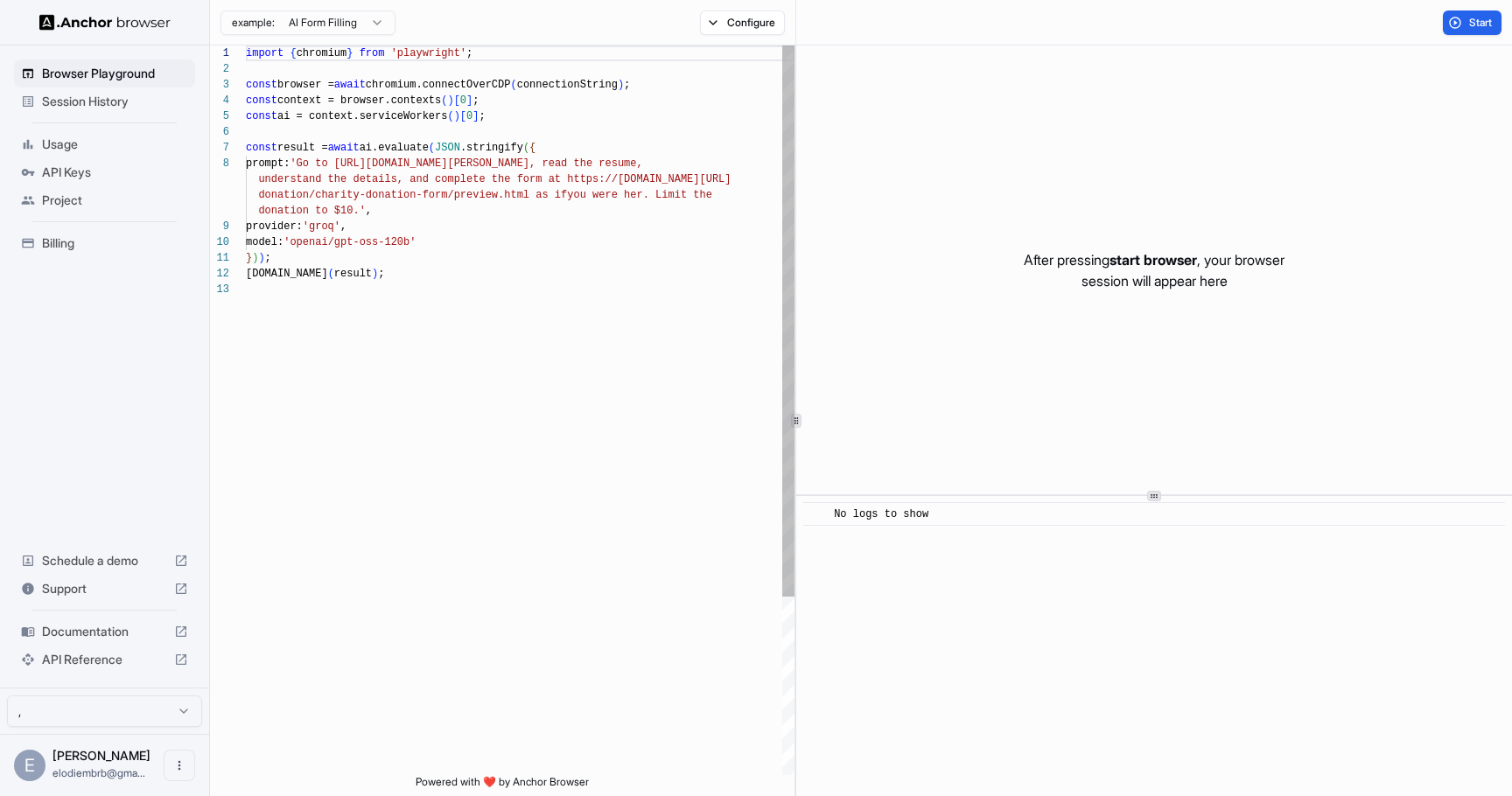
scroll to position [110, 0]
click at [186, 756] on button "Open menu" at bounding box center [179, 765] width 32 height 32
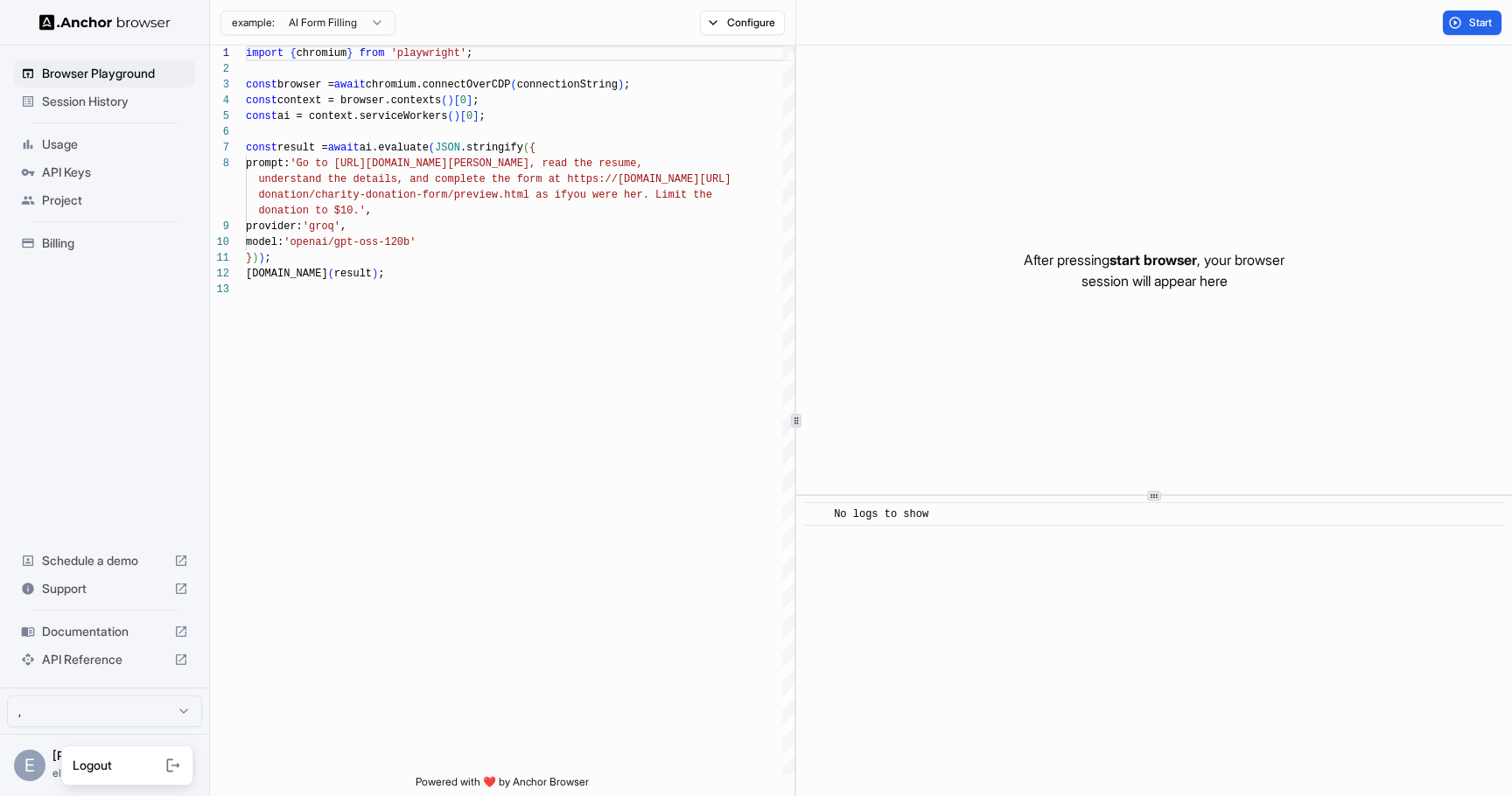
click at [171, 764] on icon at bounding box center [173, 765] width 18 height 18
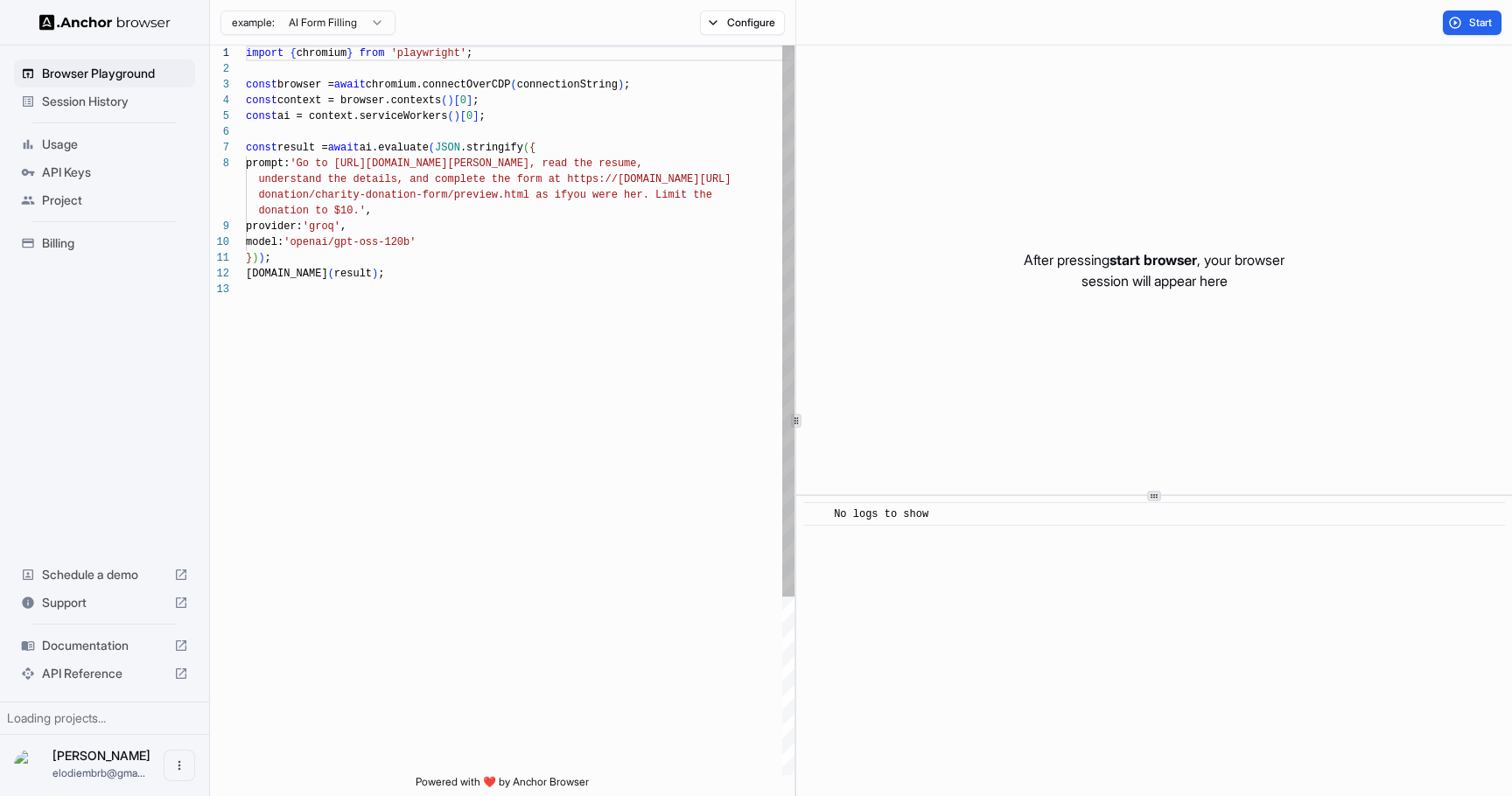
scroll to position [110, 0]
